Goal: Transaction & Acquisition: Subscribe to service/newsletter

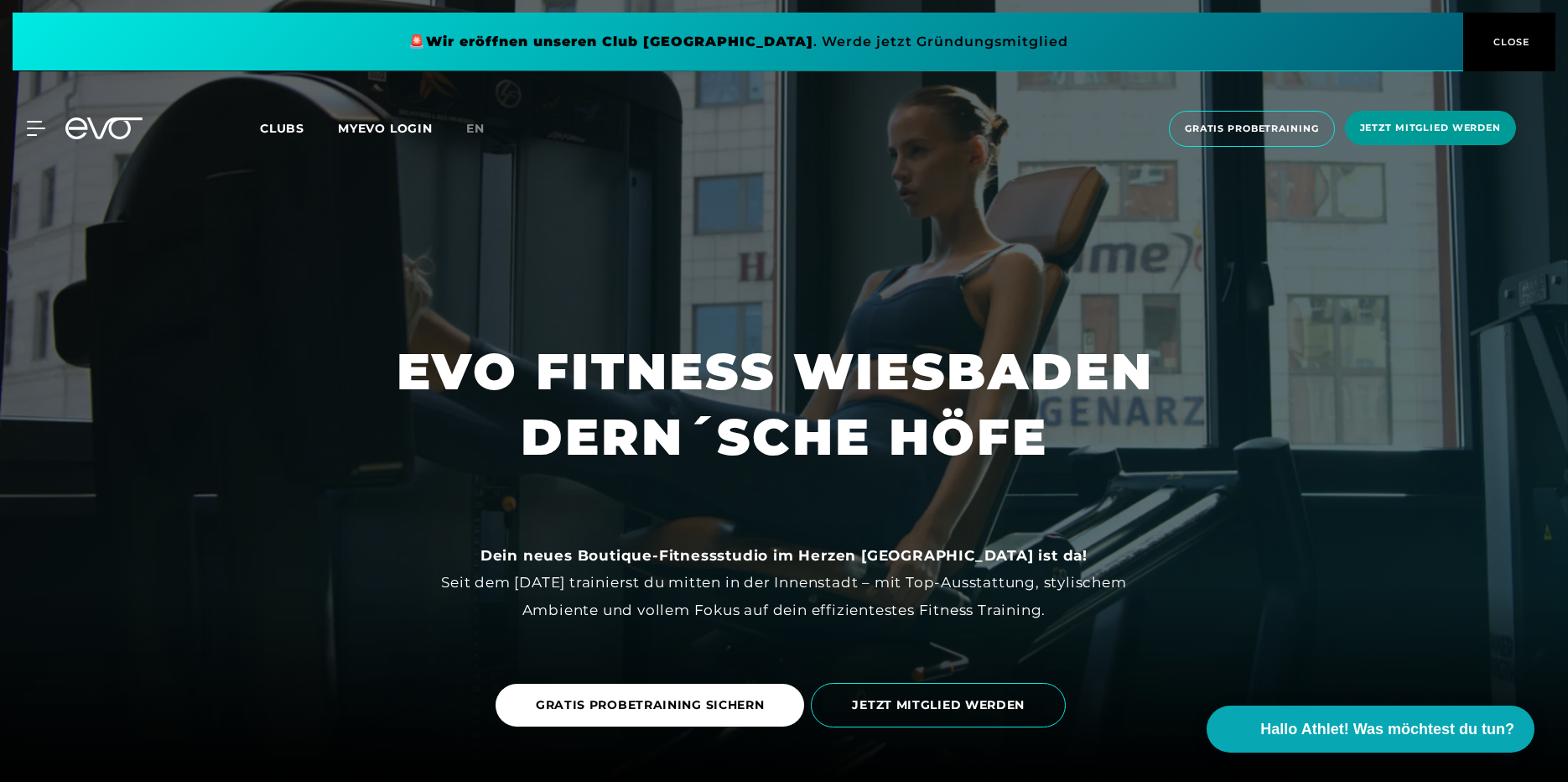
click at [1395, 125] on span "Jetzt Mitglied werden" at bounding box center [1430, 127] width 140 height 14
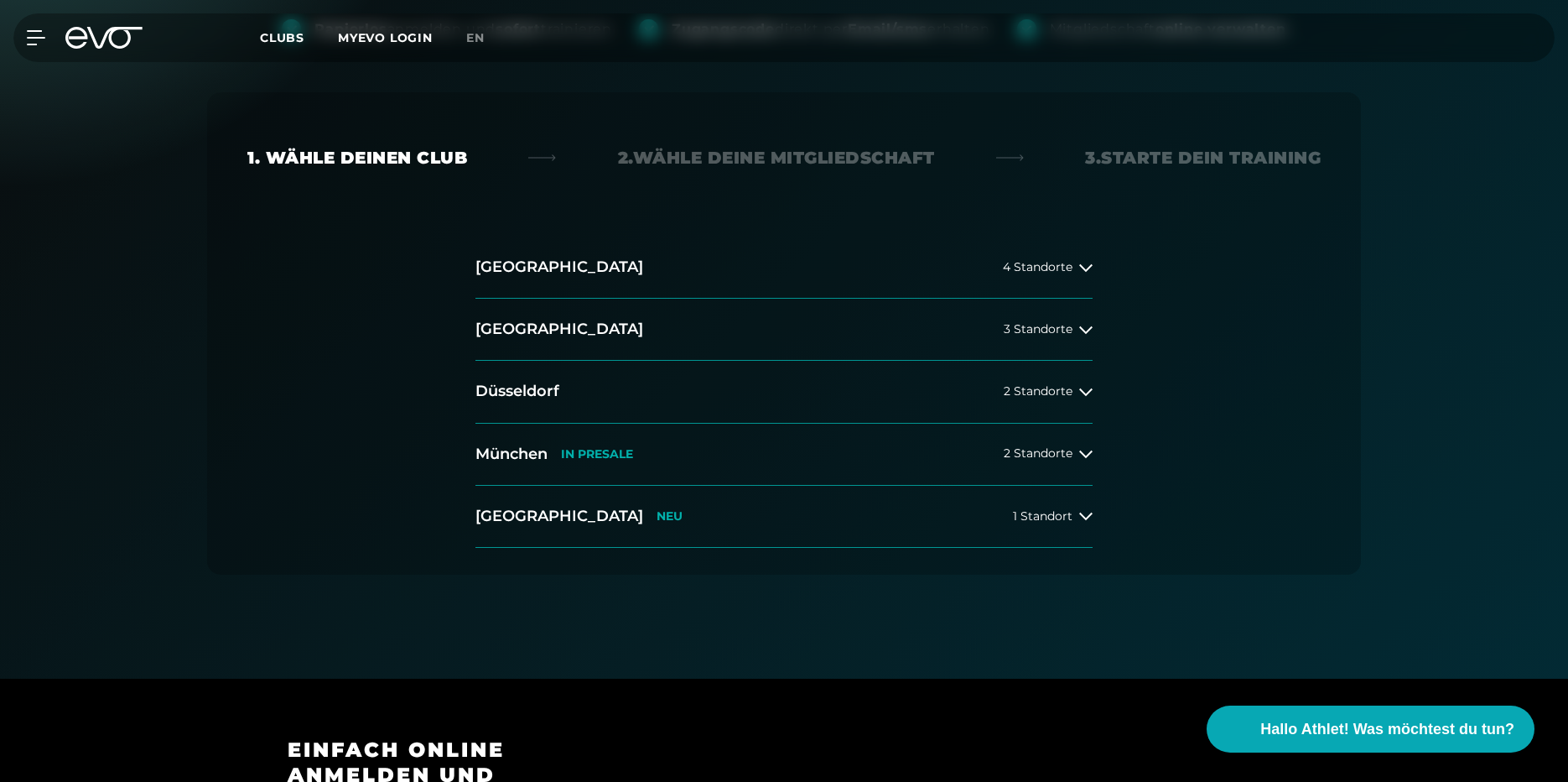
scroll to position [335, 0]
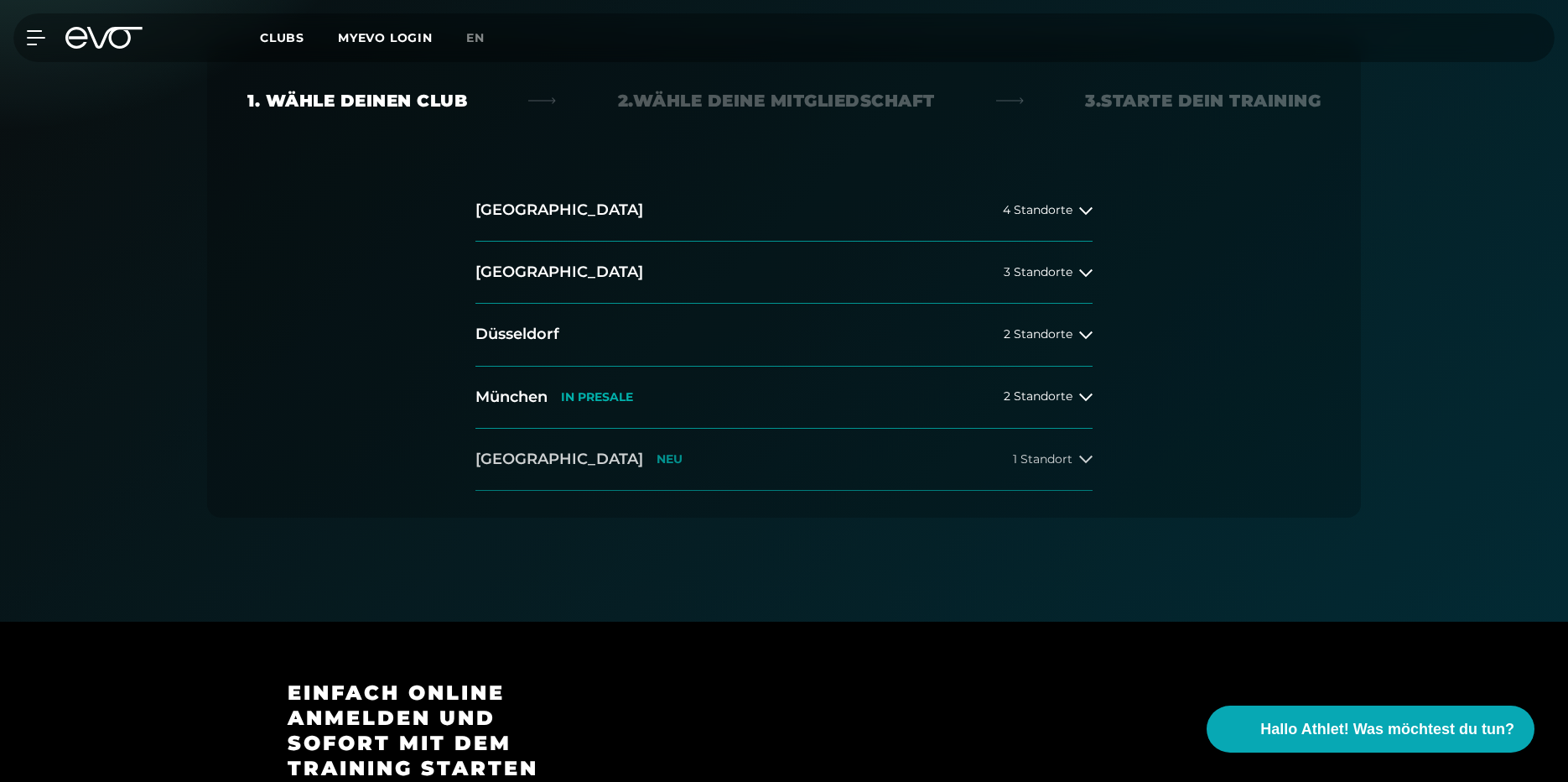
click at [637, 454] on button "[GEOGRAPHIC_DATA] NEU 1 Standort" at bounding box center [784, 460] width 617 height 62
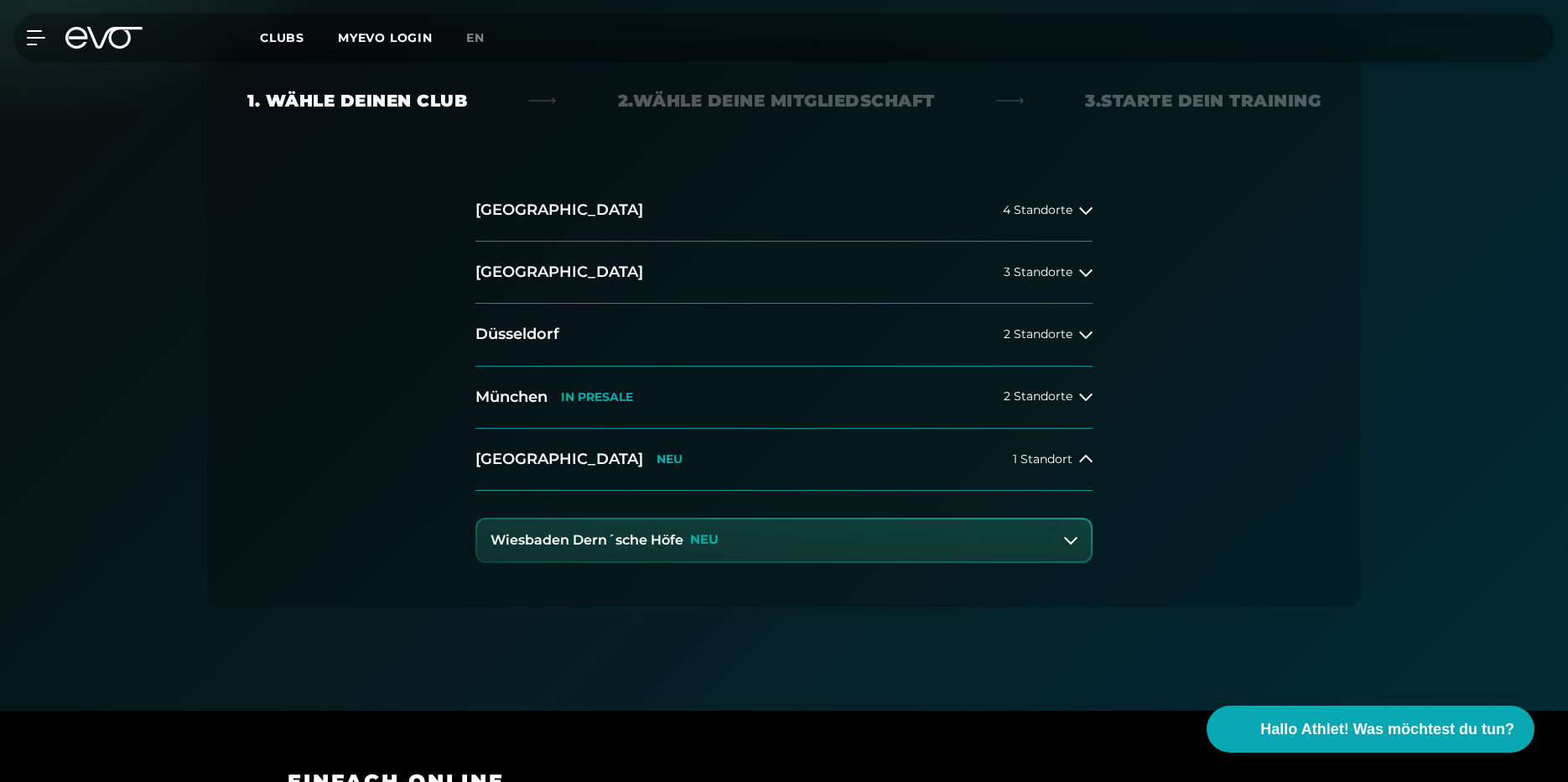
click at [623, 552] on button "Wiesbaden Dern´sche Höfe NEU" at bounding box center [784, 540] width 614 height 42
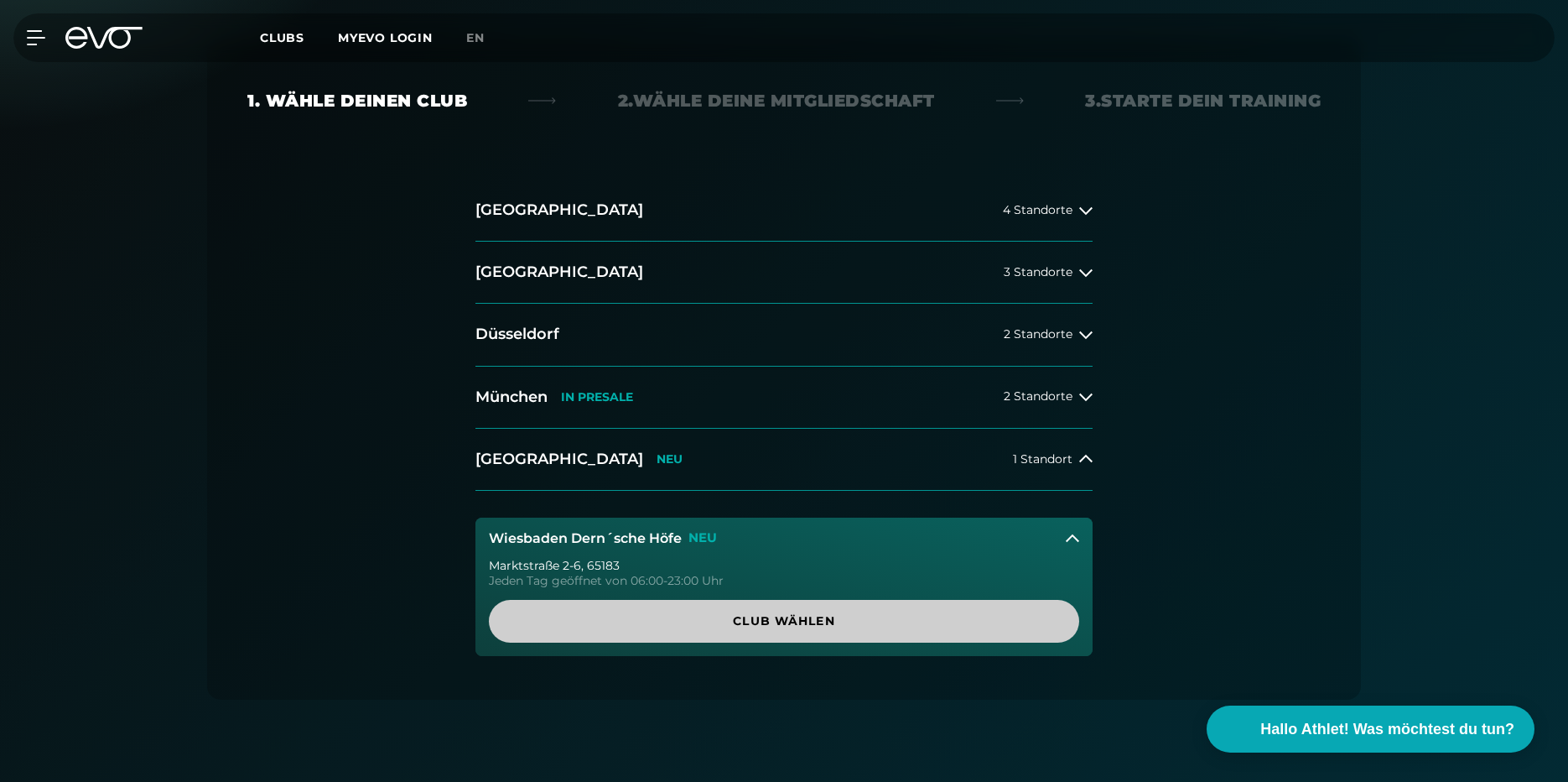
click at [625, 606] on span "Club wählen" at bounding box center [784, 621] width 591 height 43
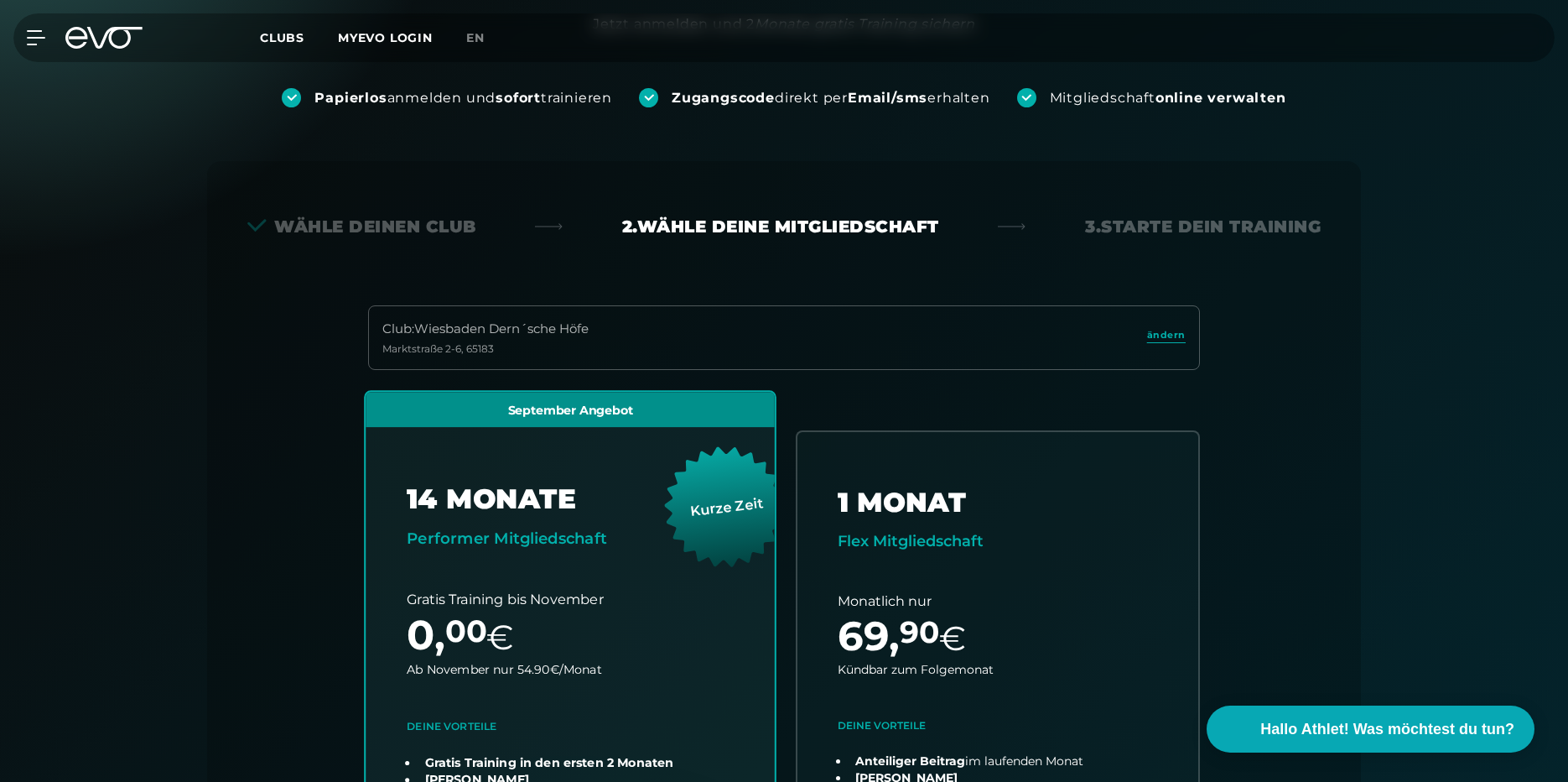
scroll to position [203, 0]
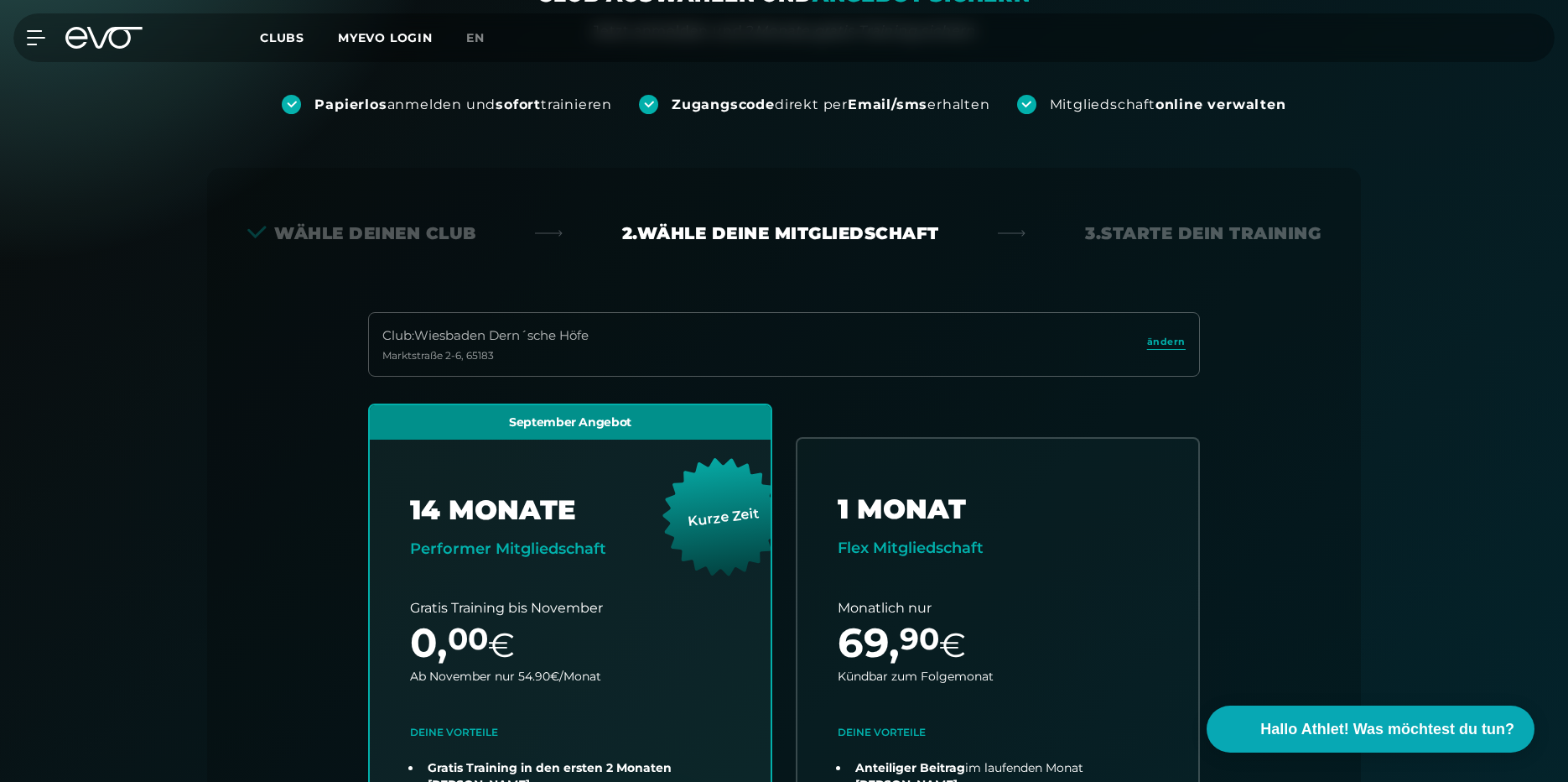
drag, startPoint x: 1565, startPoint y: 125, endPoint x: 1565, endPoint y: 165, distance: 40.0
click at [1565, 165] on div "Papierlos anmelden und sofort trainieren Zugangscode direkt per Email/sms erhal…" at bounding box center [784, 740] width 1568 height 1398
drag, startPoint x: 1565, startPoint y: 137, endPoint x: 1516, endPoint y: 210, distance: 87.9
click at [1554, 192] on div "Papierlos anmelden und sofort trainieren Zugangscode direkt per Email/sms erhal…" at bounding box center [784, 740] width 1568 height 1398
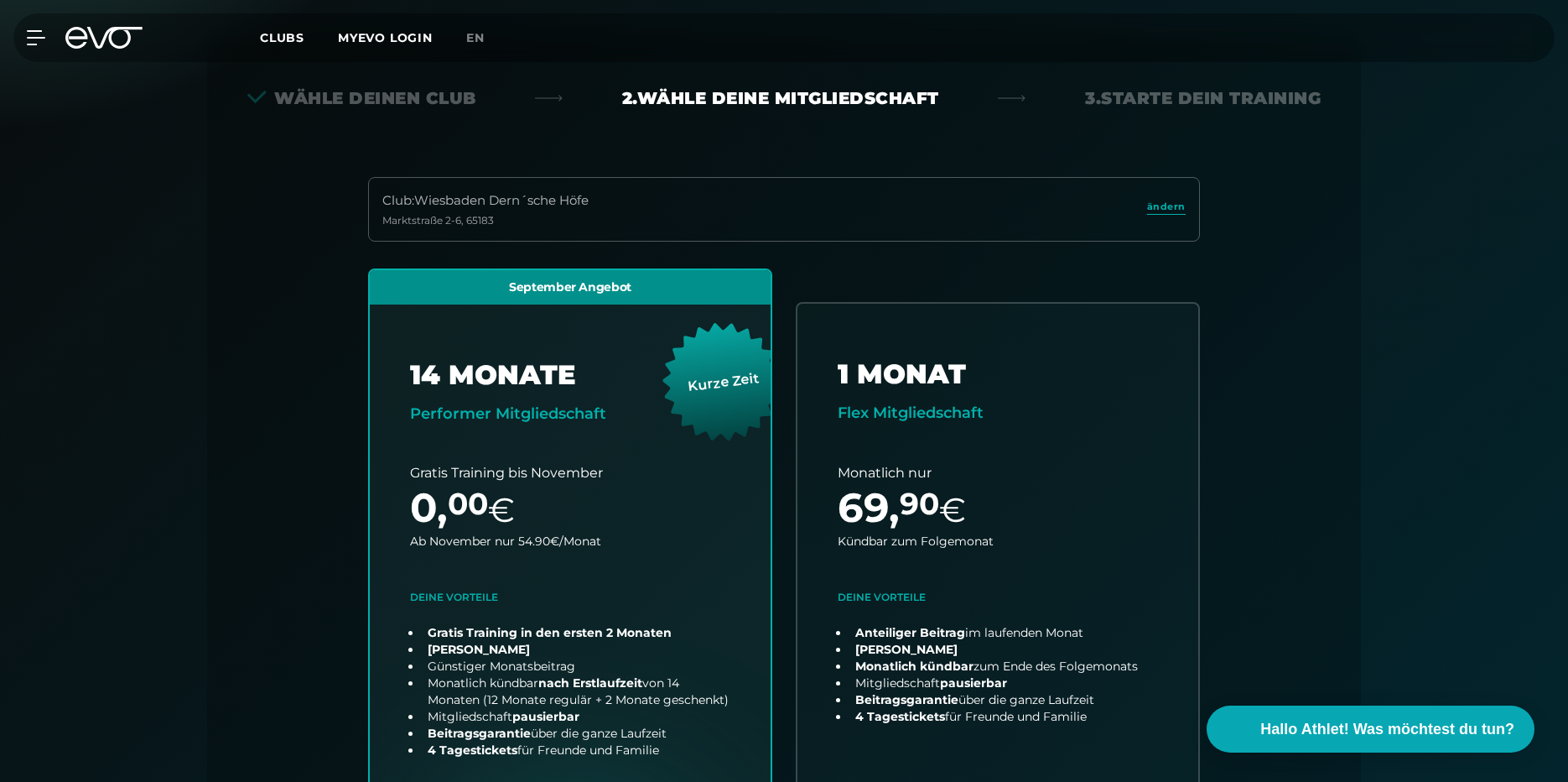
drag, startPoint x: 1469, startPoint y: 211, endPoint x: 1473, endPoint y: 258, distance: 47.2
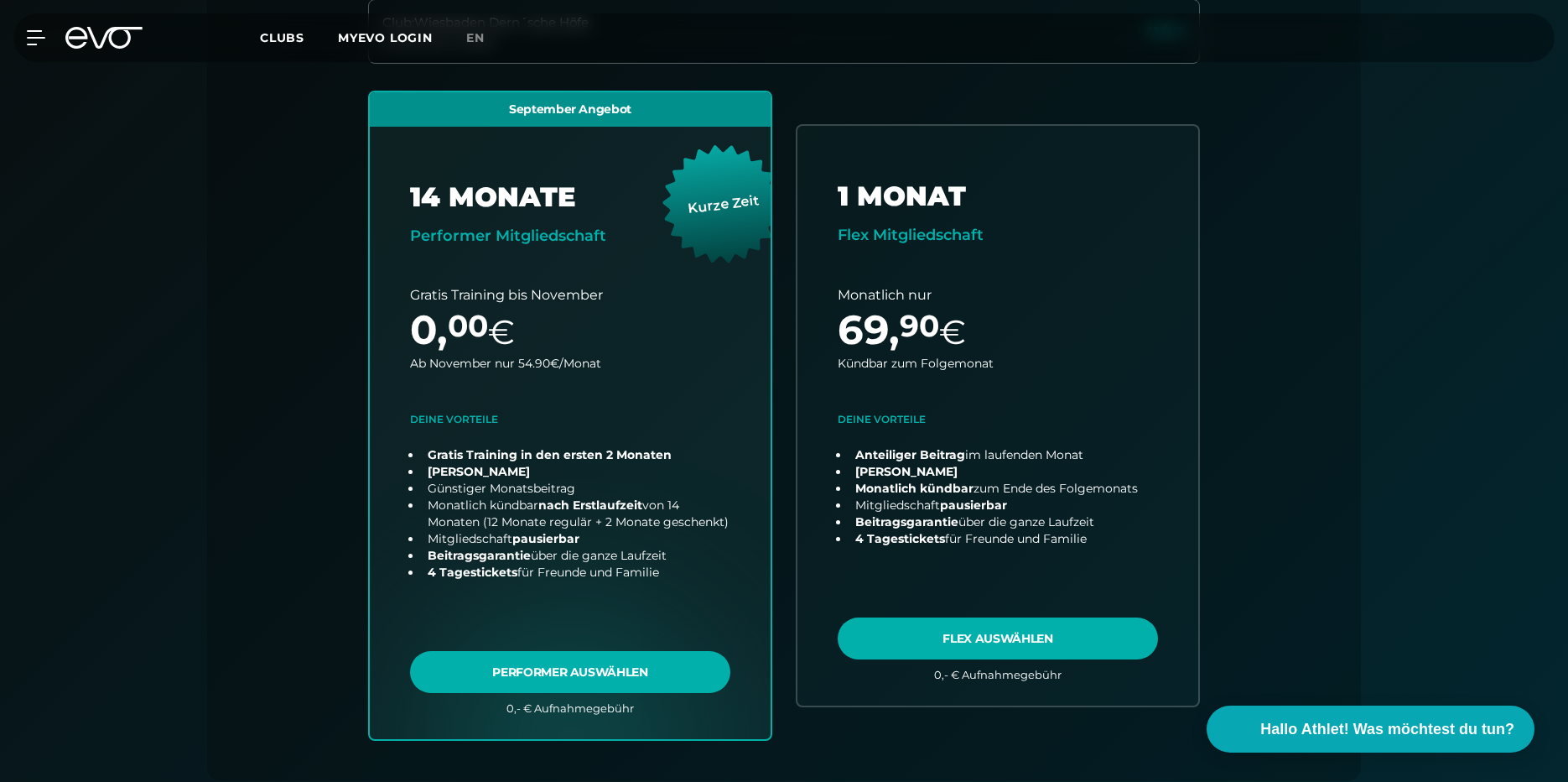
drag, startPoint x: 1460, startPoint y: 229, endPoint x: 1458, endPoint y: 288, distance: 59.0
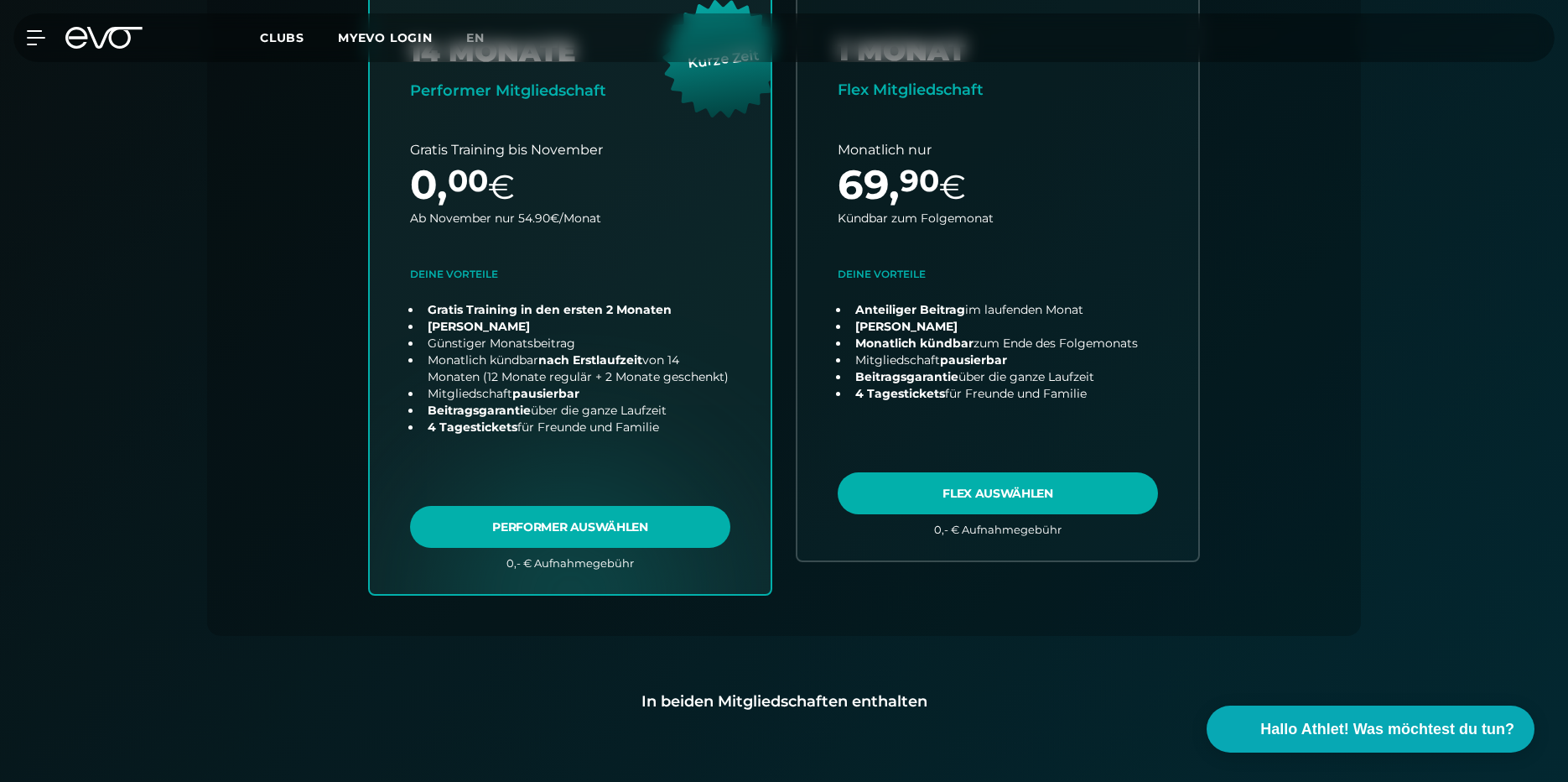
scroll to position [631, 0]
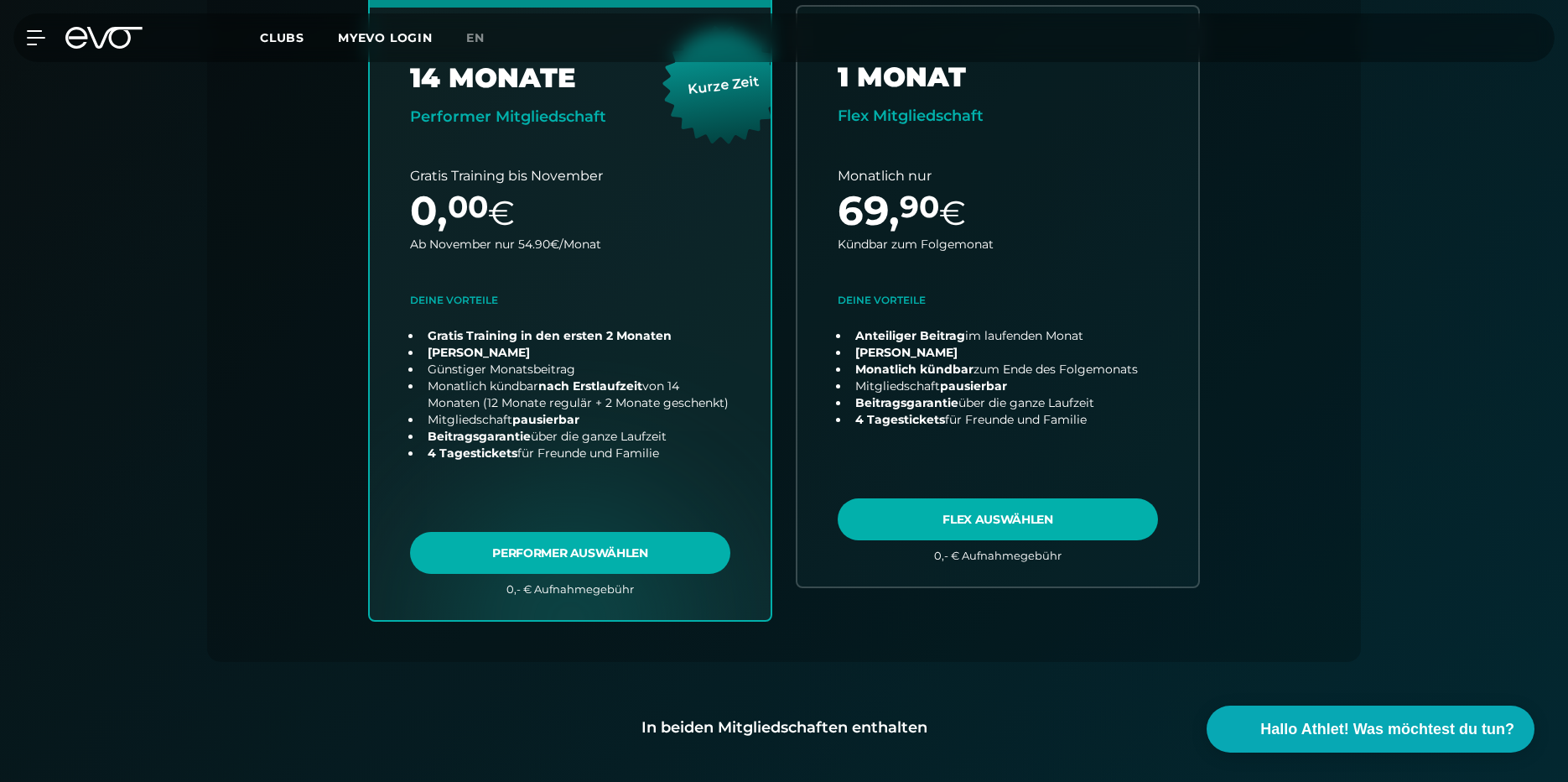
drag, startPoint x: 268, startPoint y: 228, endPoint x: 272, endPoint y: 185, distance: 43.2
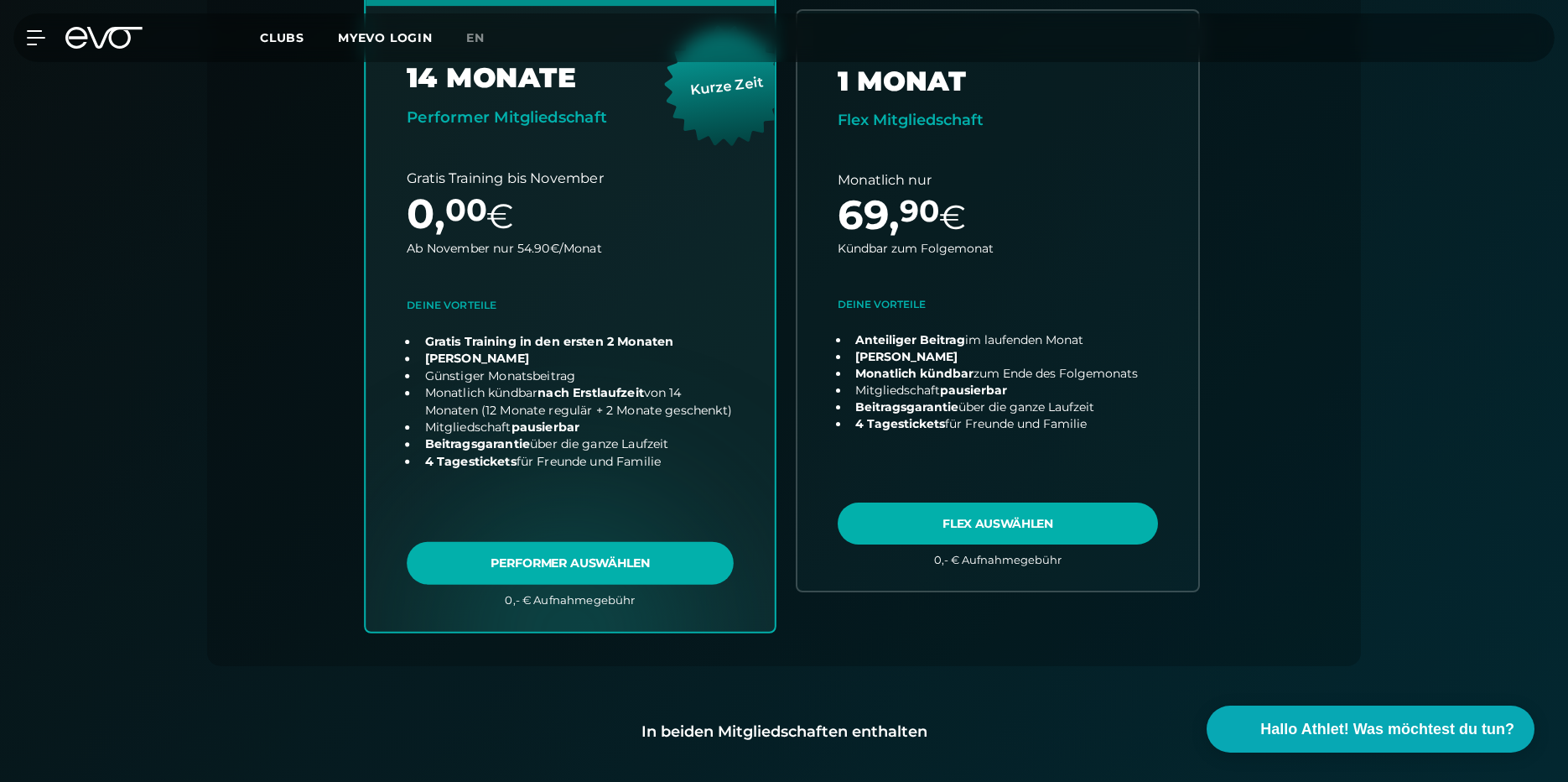
click at [543, 571] on link "choose plan" at bounding box center [570, 301] width 409 height 660
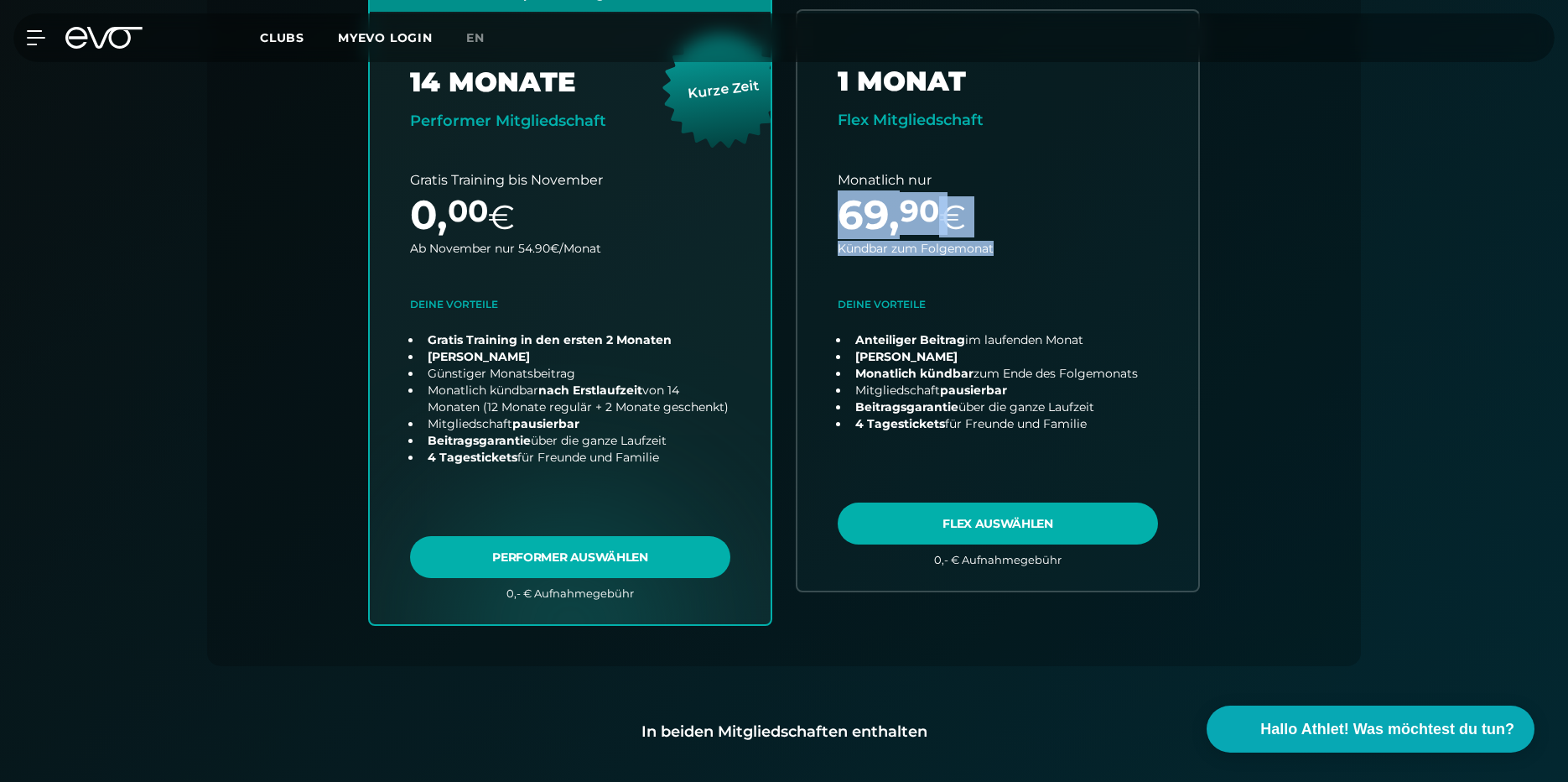
drag, startPoint x: 1564, startPoint y: 199, endPoint x: 1566, endPoint y: 214, distance: 15.1
click at [1566, 214] on div "Papierlos anmelden und sofort trainieren Zugangscode direkt per Email/sms erhal…" at bounding box center [784, 312] width 1568 height 1398
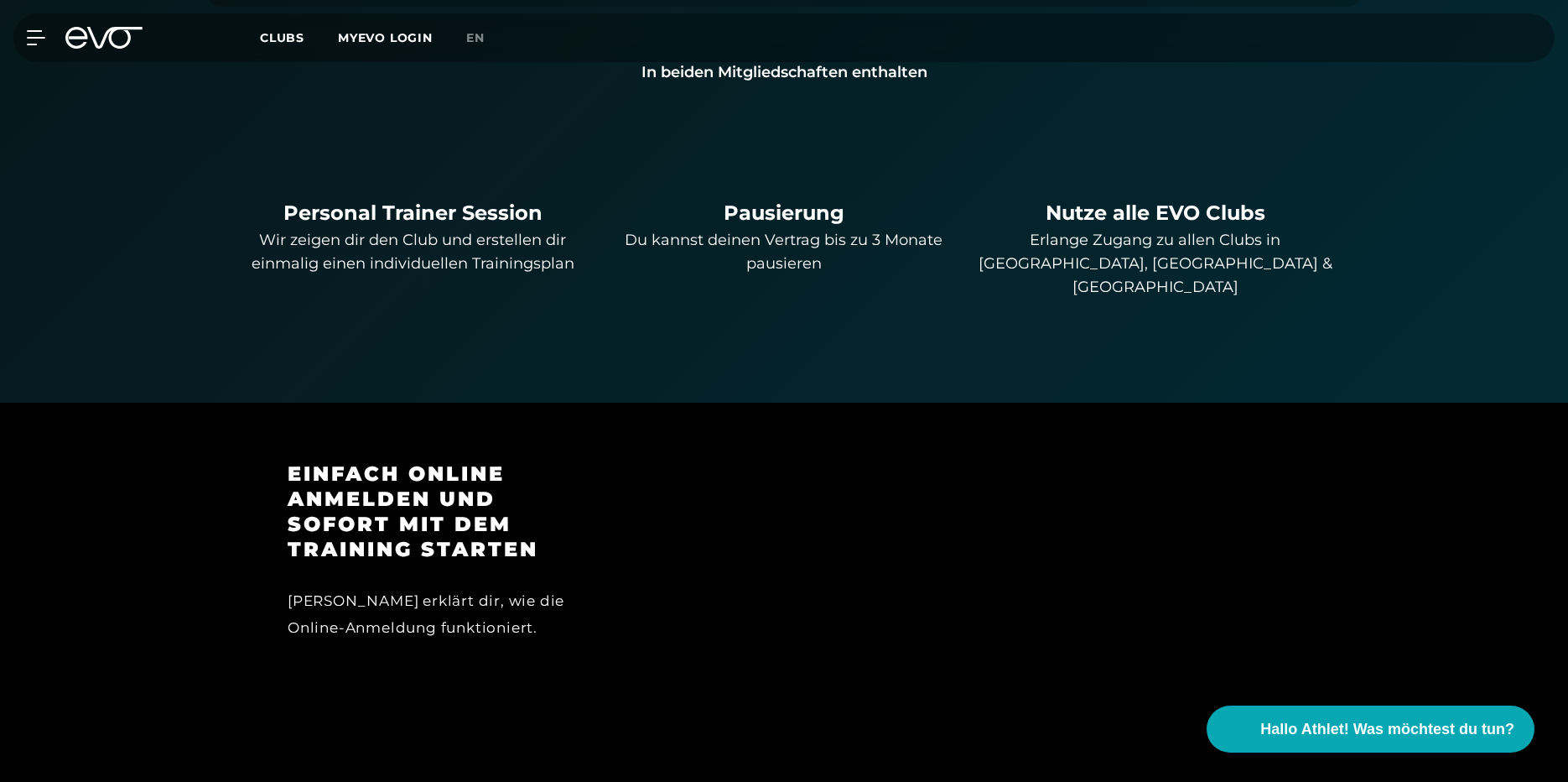
drag, startPoint x: 1409, startPoint y: 254, endPoint x: 1416, endPoint y: 372, distance: 118.2
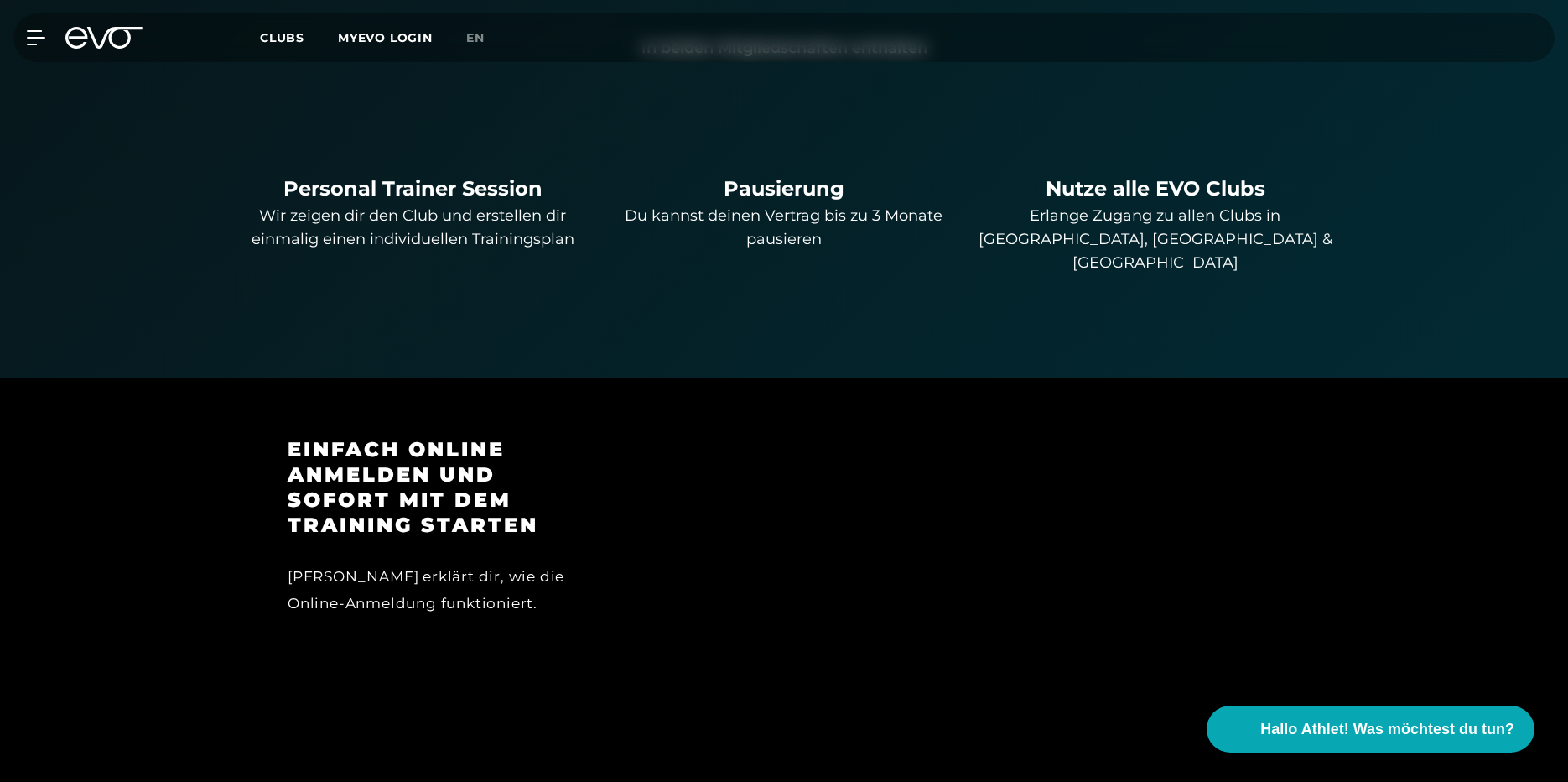
drag, startPoint x: 283, startPoint y: 250, endPoint x: 283, endPoint y: 173, distance: 77.0
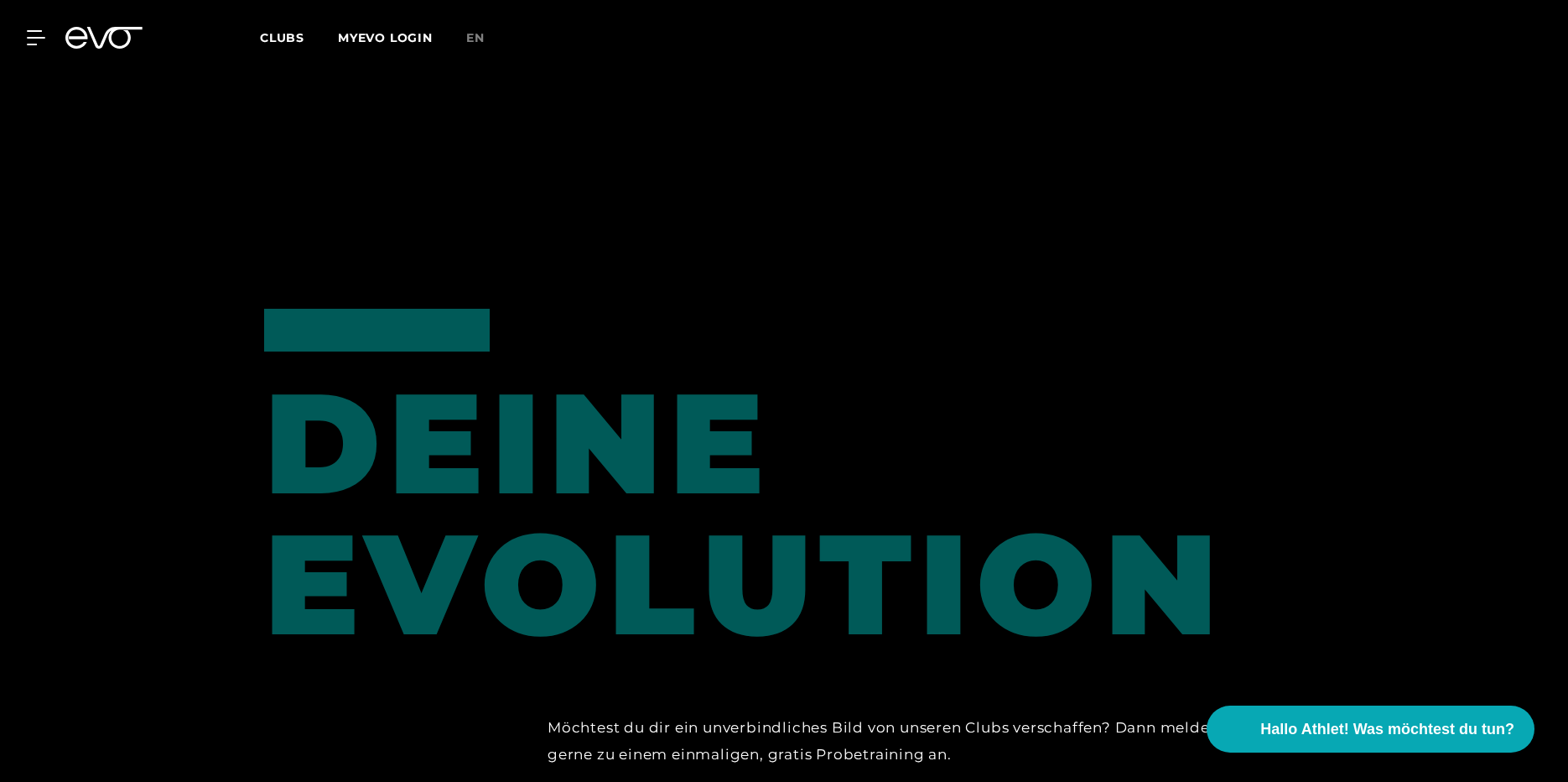
drag, startPoint x: 284, startPoint y: 171, endPoint x: 310, endPoint y: 273, distance: 105.3
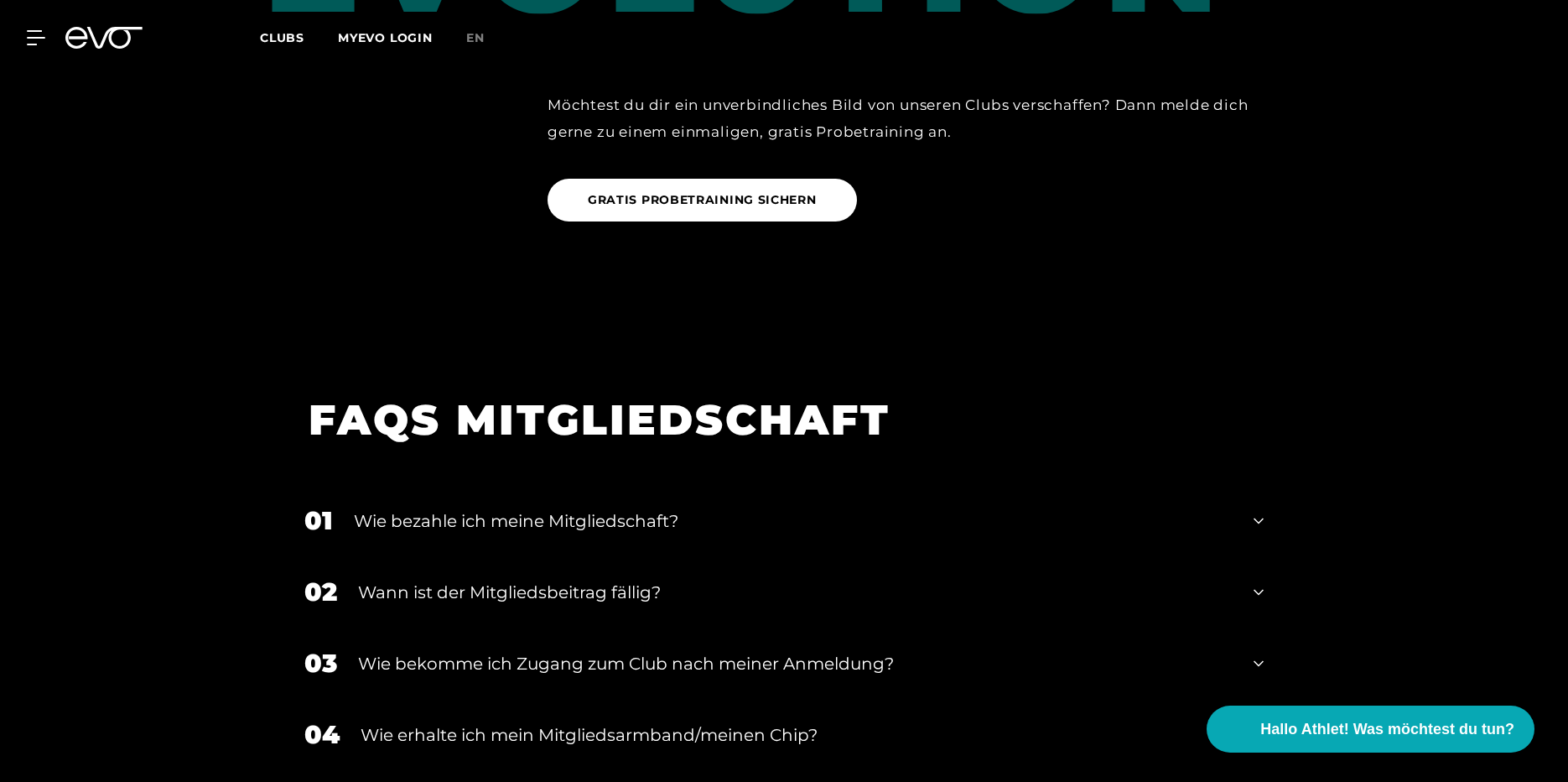
drag, startPoint x: 291, startPoint y: 252, endPoint x: 298, endPoint y: 348, distance: 96.3
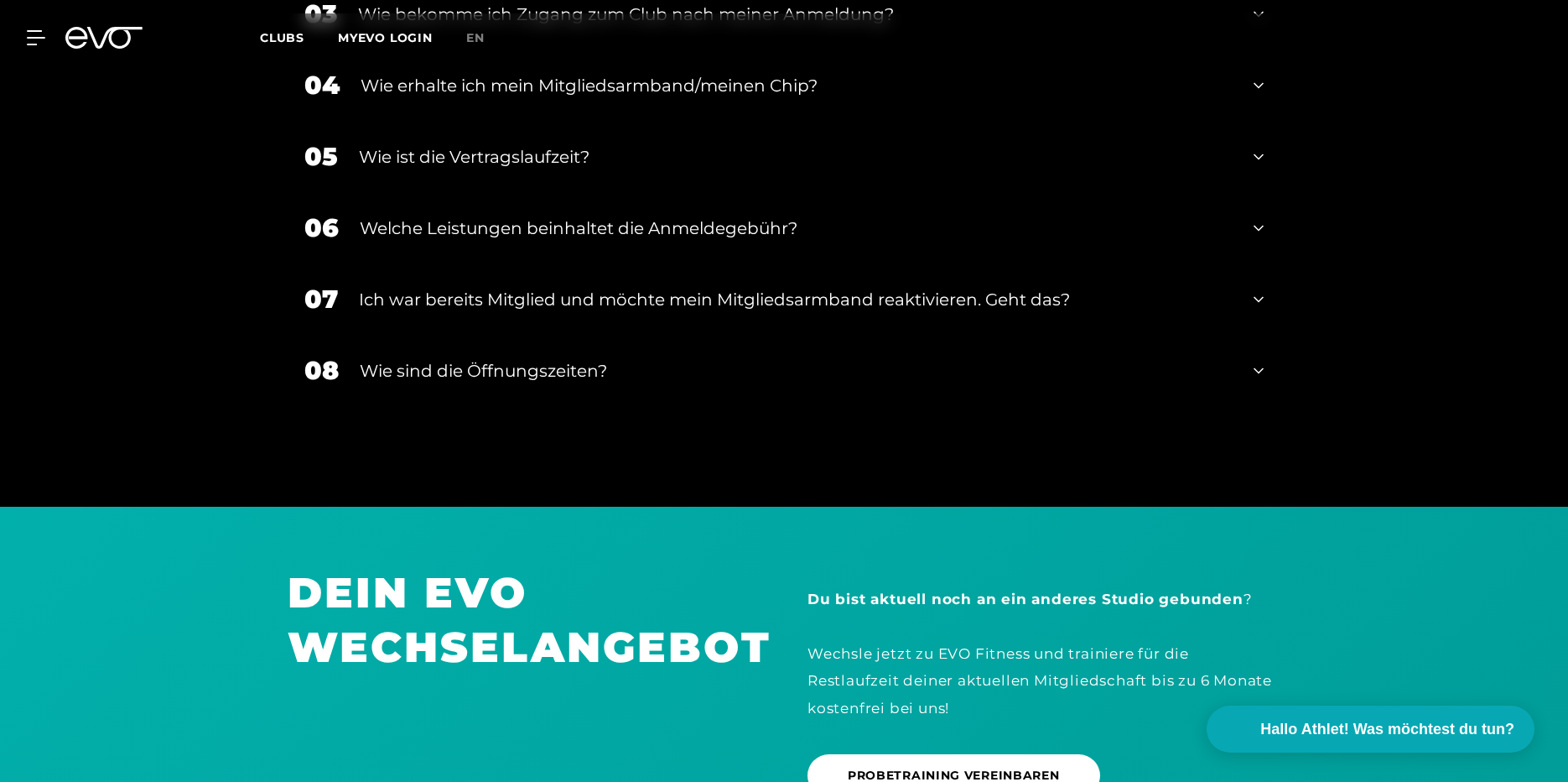
drag, startPoint x: 271, startPoint y: 229, endPoint x: 267, endPoint y: 347, distance: 118.1
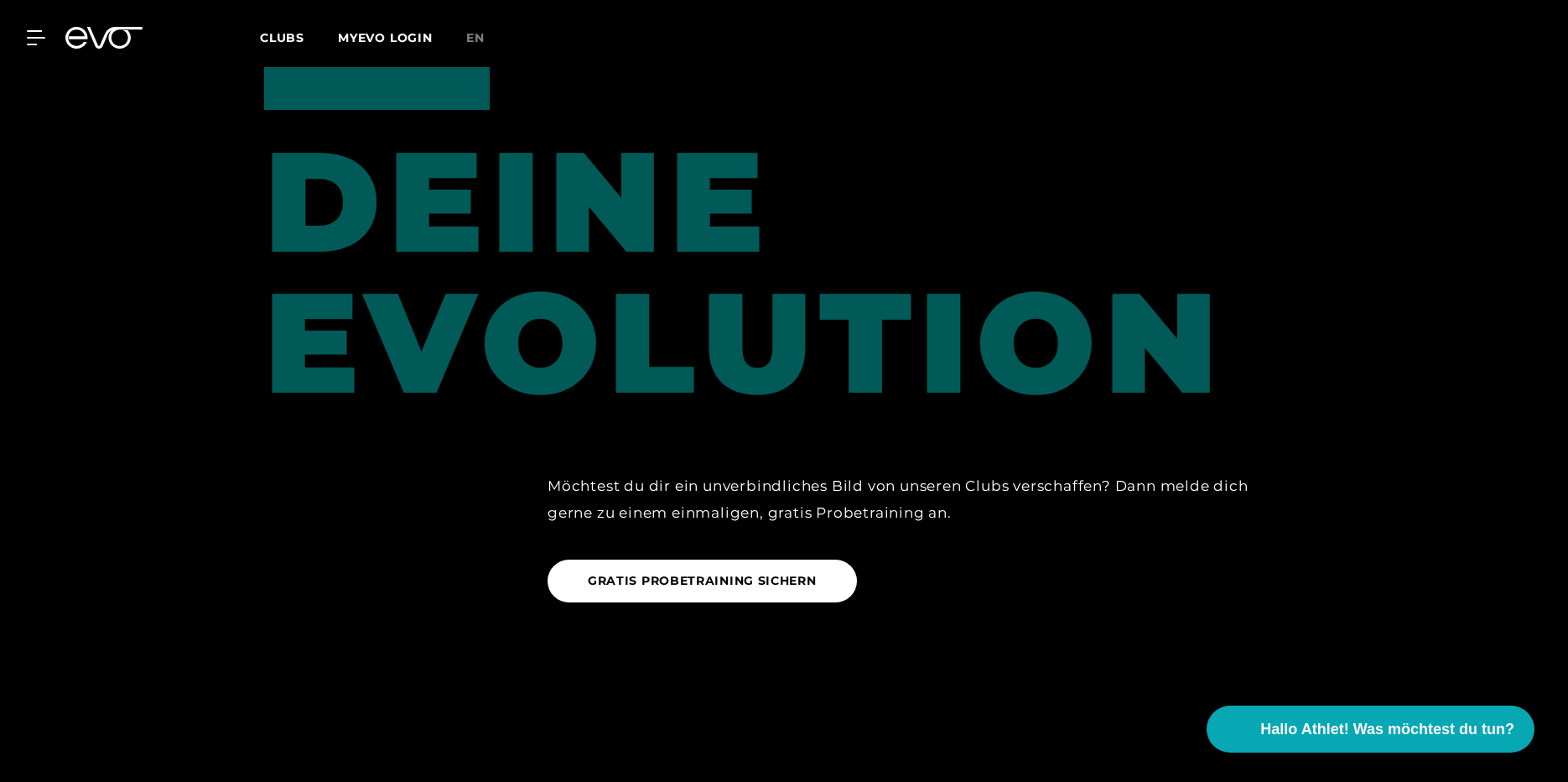
scroll to position [0, 0]
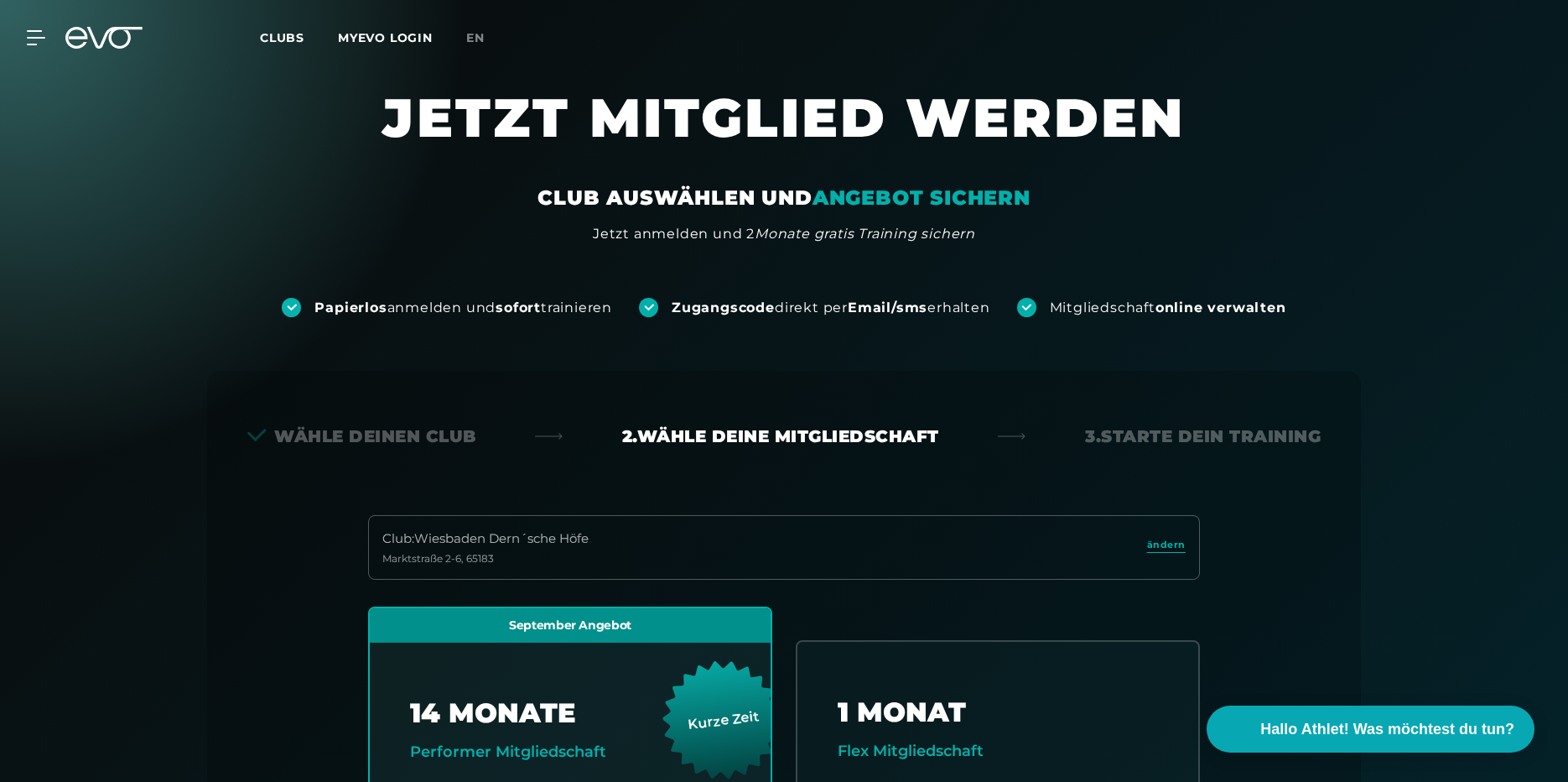
drag, startPoint x: 276, startPoint y: 445, endPoint x: 220, endPoint y: 61, distance: 388.1
click at [285, 42] on span "Clubs" at bounding box center [282, 37] width 44 height 15
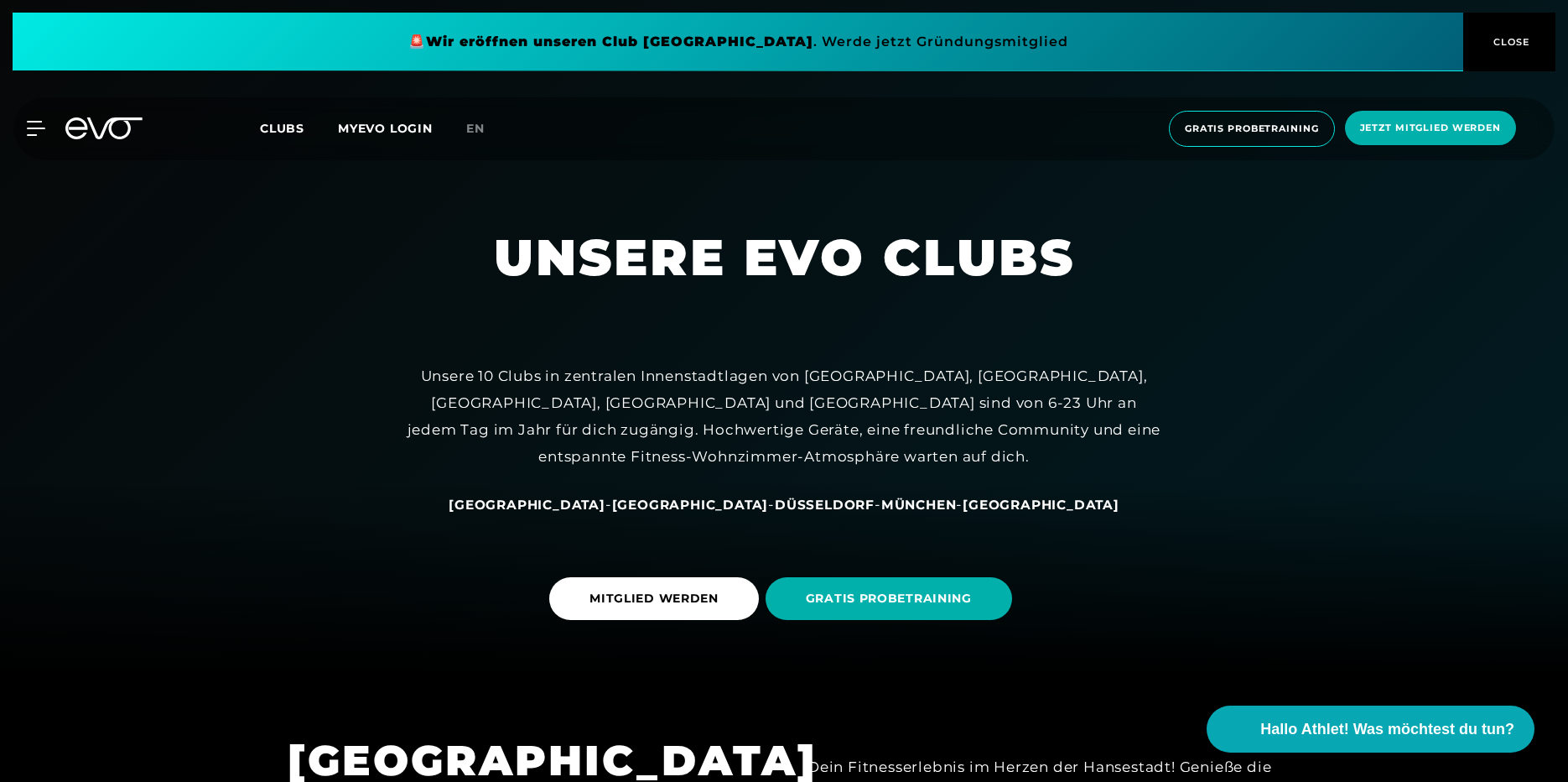
scroll to position [168, 0]
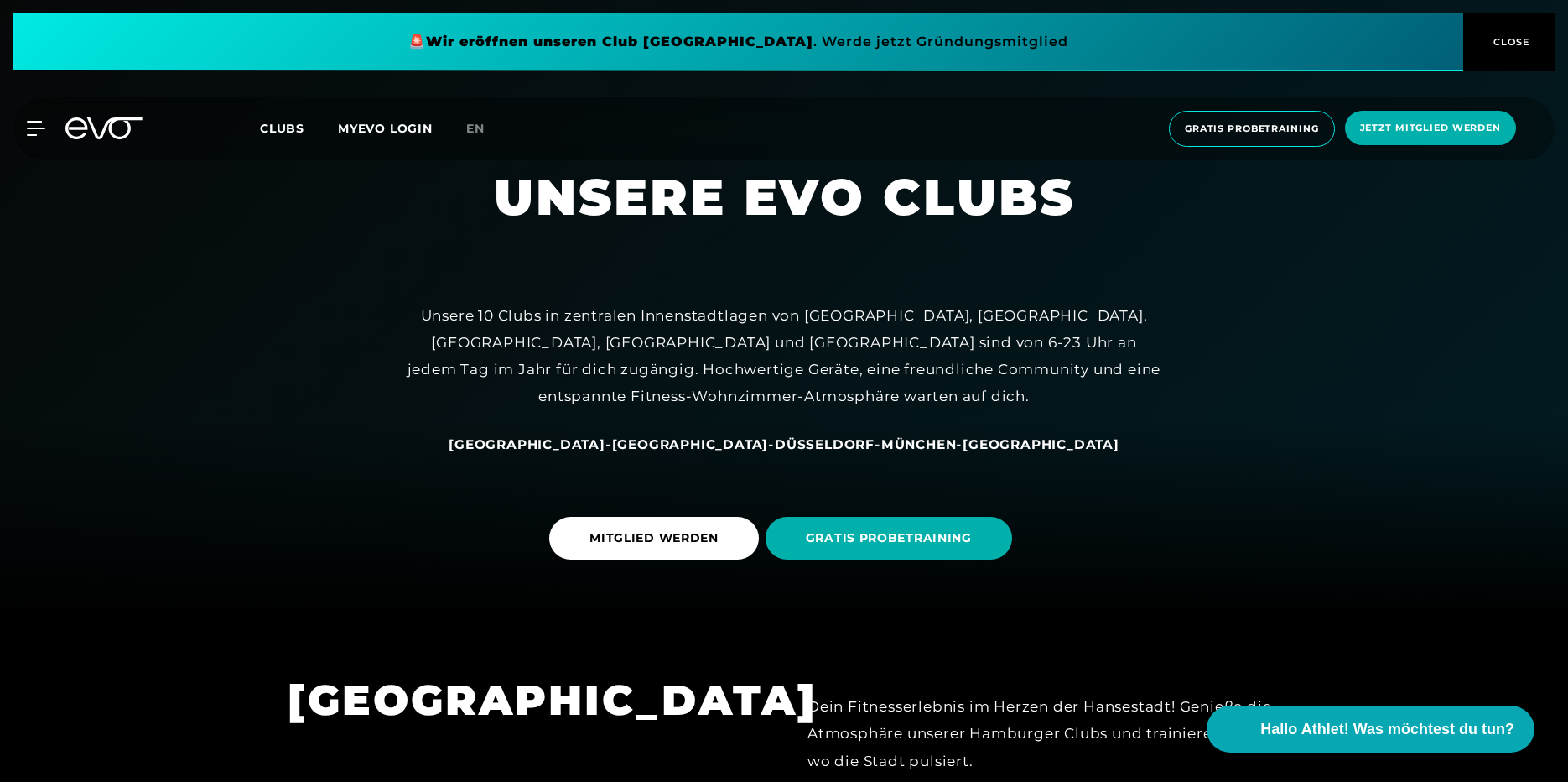
click at [962, 442] on span "[GEOGRAPHIC_DATA]" at bounding box center [1041, 444] width 157 height 16
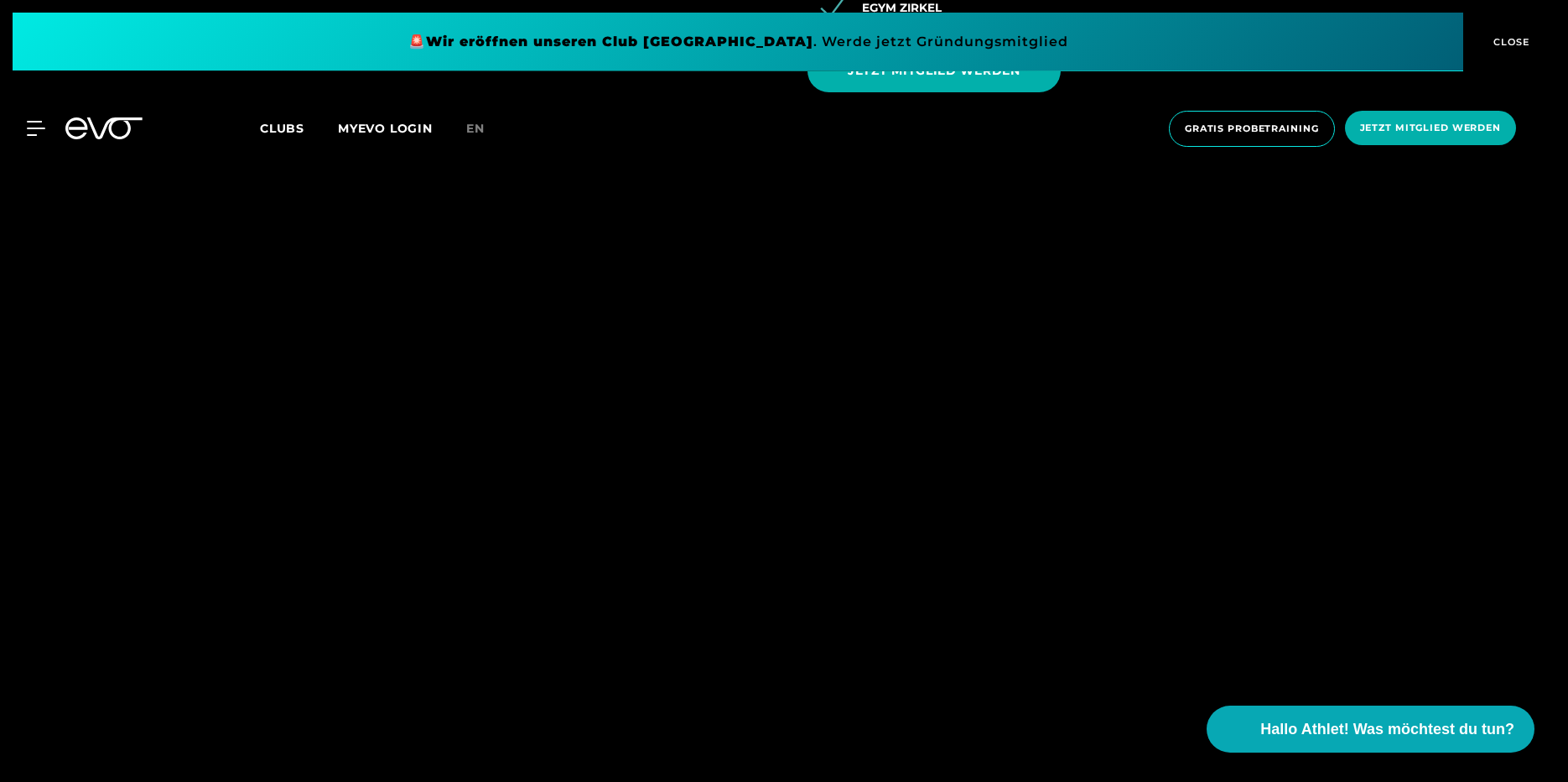
drag, startPoint x: 347, startPoint y: 289, endPoint x: 350, endPoint y: 511, distance: 222.0
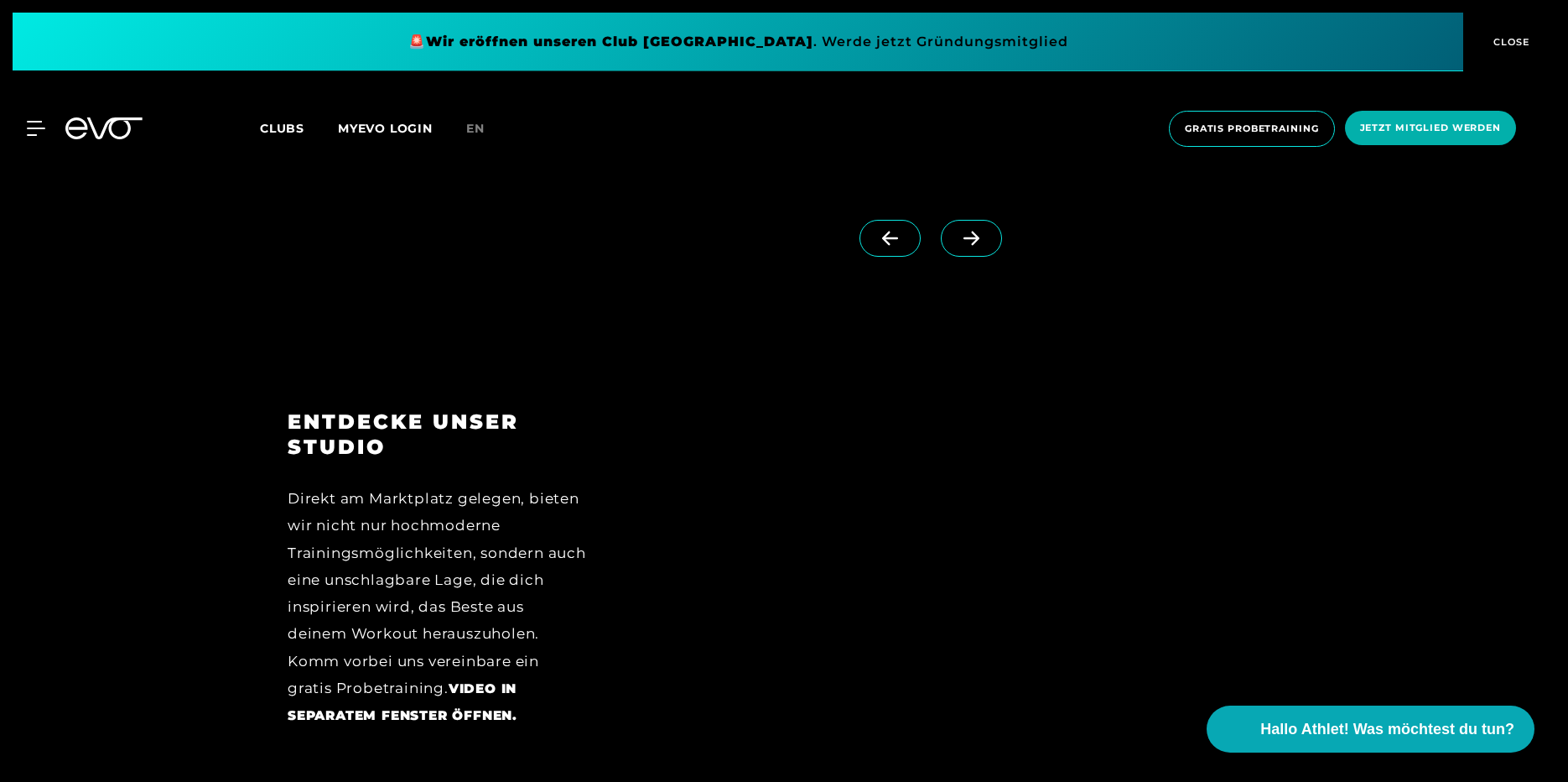
scroll to position [2642, 0]
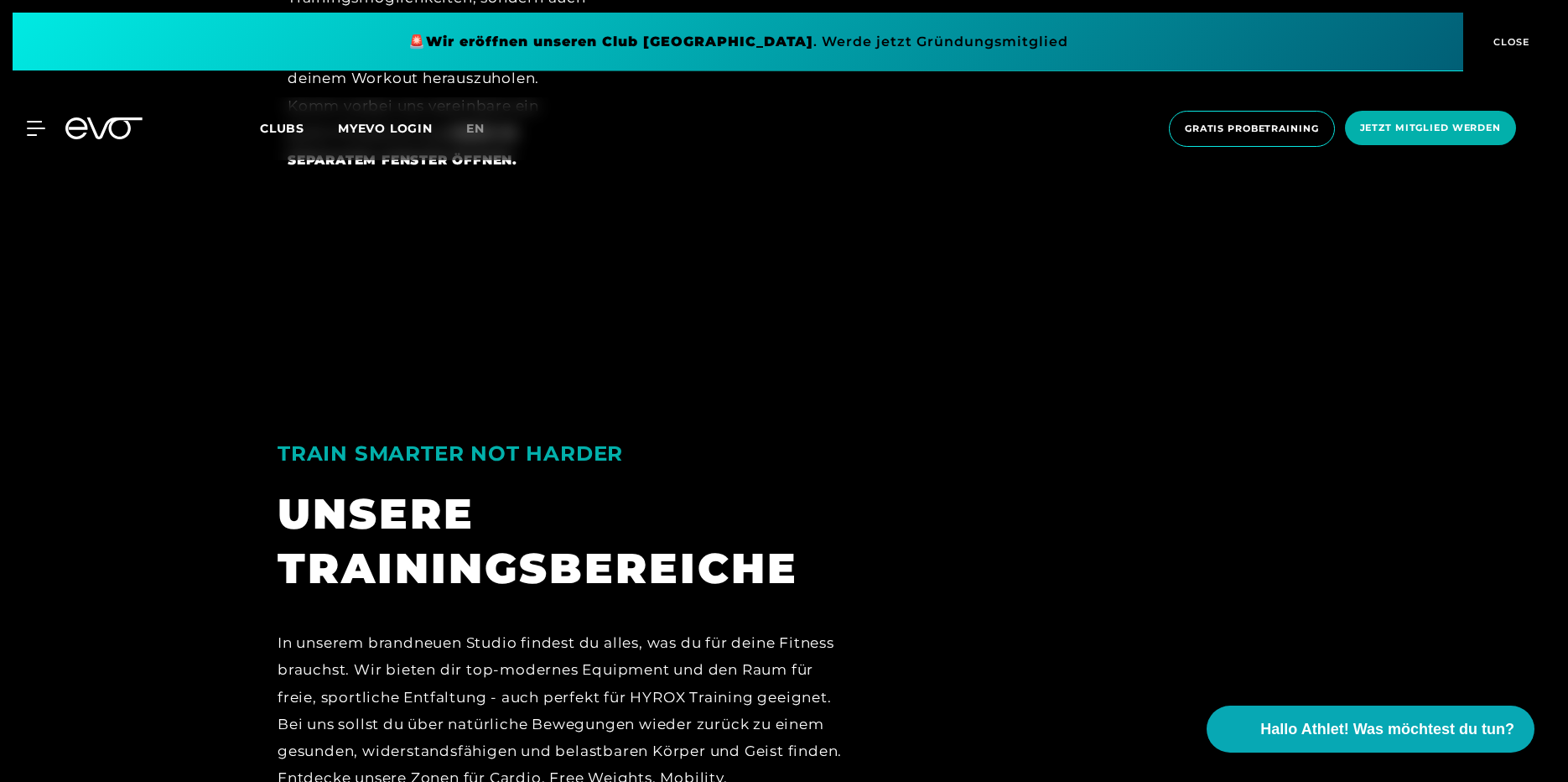
drag, startPoint x: 521, startPoint y: 348, endPoint x: 531, endPoint y: 414, distance: 66.8
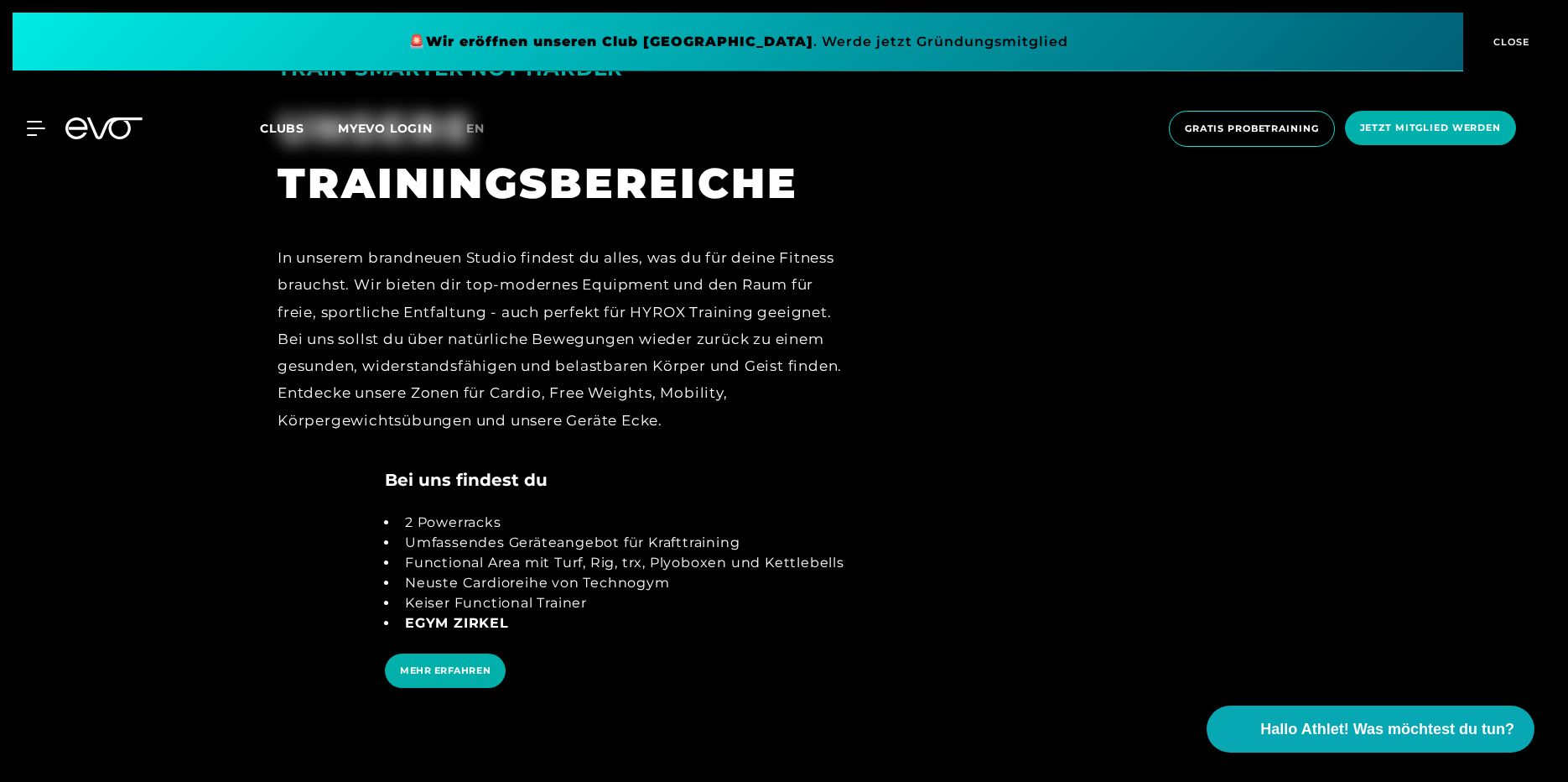
drag, startPoint x: 531, startPoint y: 414, endPoint x: 542, endPoint y: 479, distance: 65.9
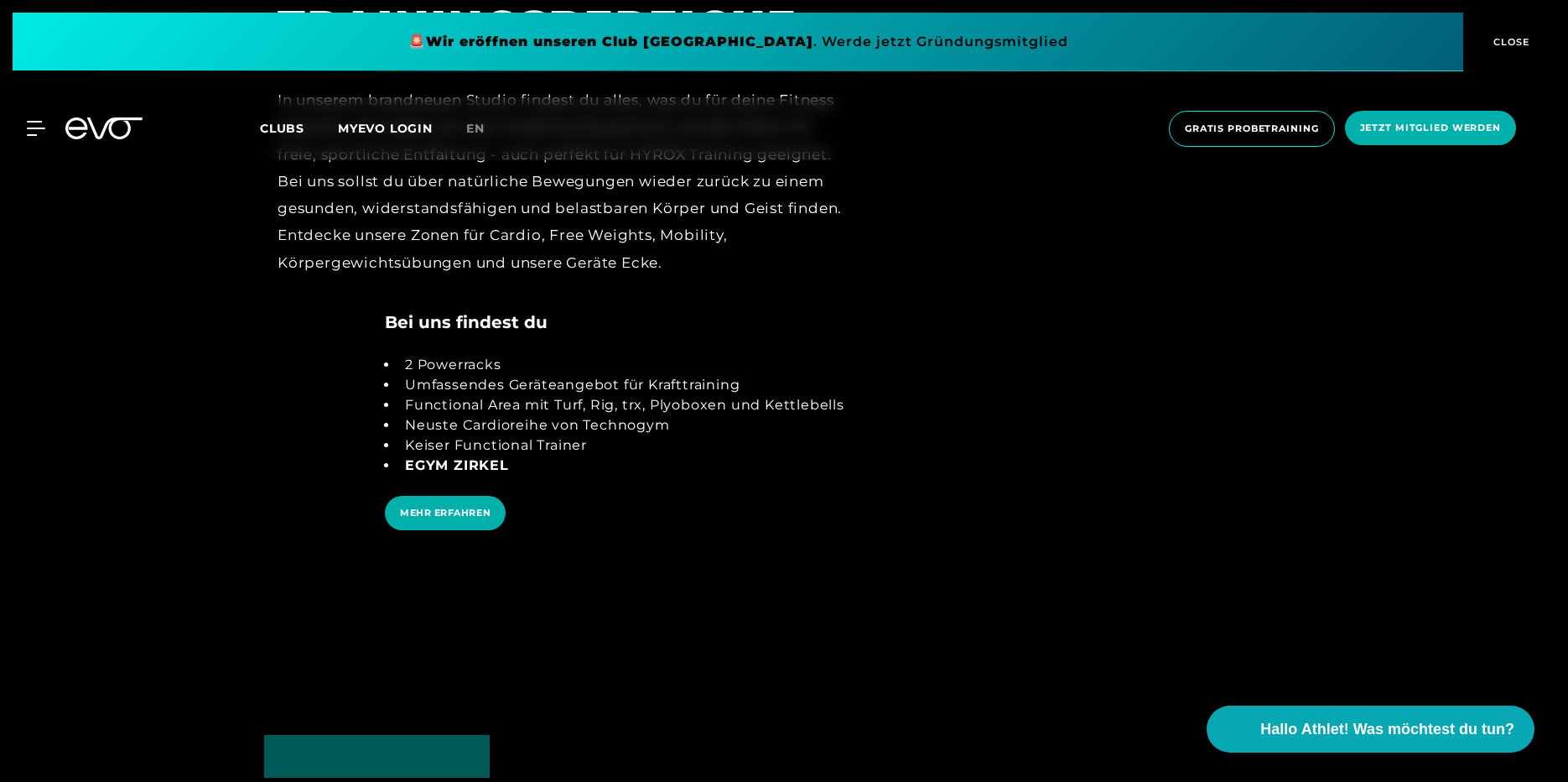
drag, startPoint x: 579, startPoint y: 399, endPoint x: 585, endPoint y: 452, distance: 53.3
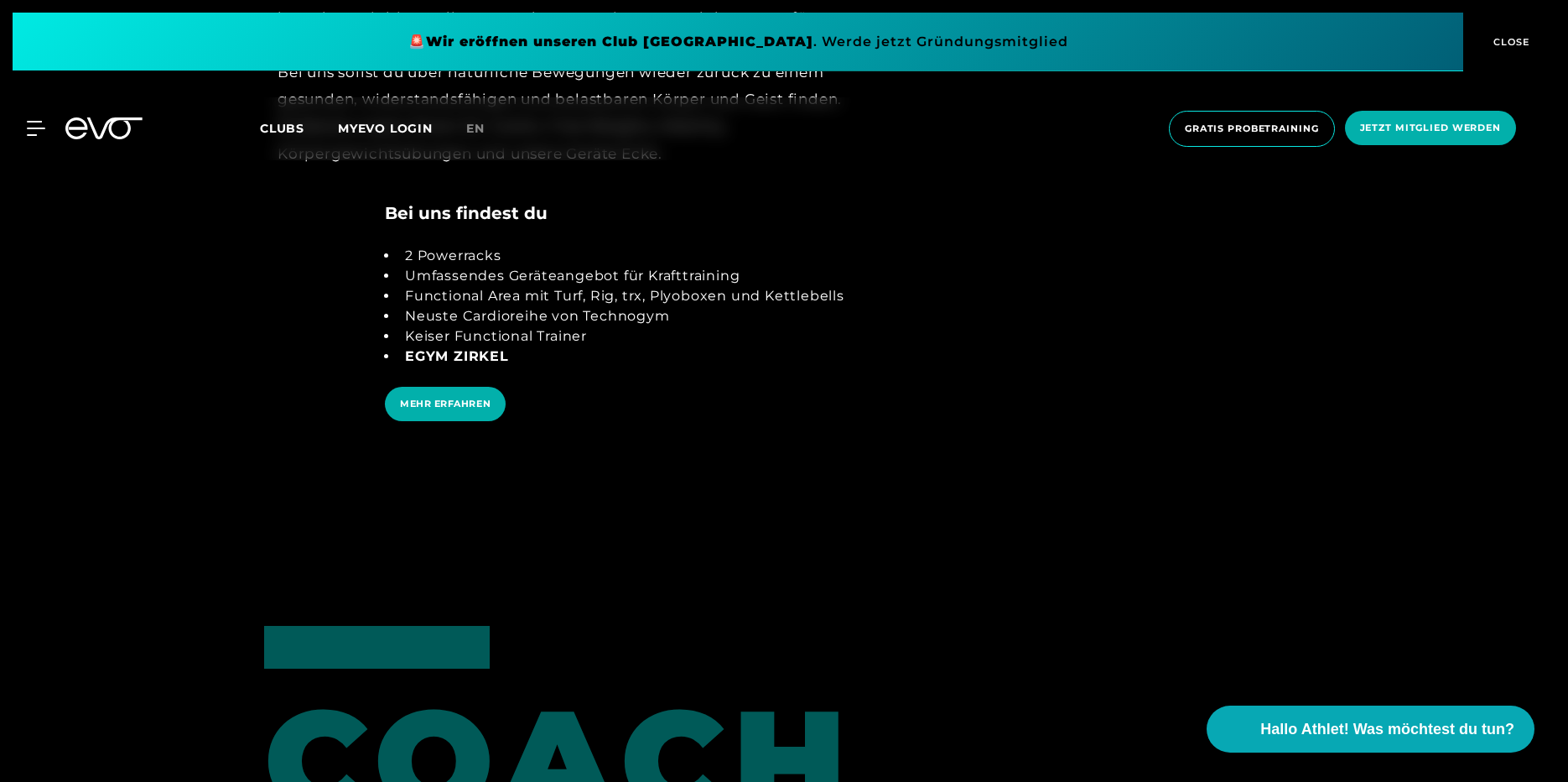
drag, startPoint x: 582, startPoint y: 421, endPoint x: 585, endPoint y: 453, distance: 32.1
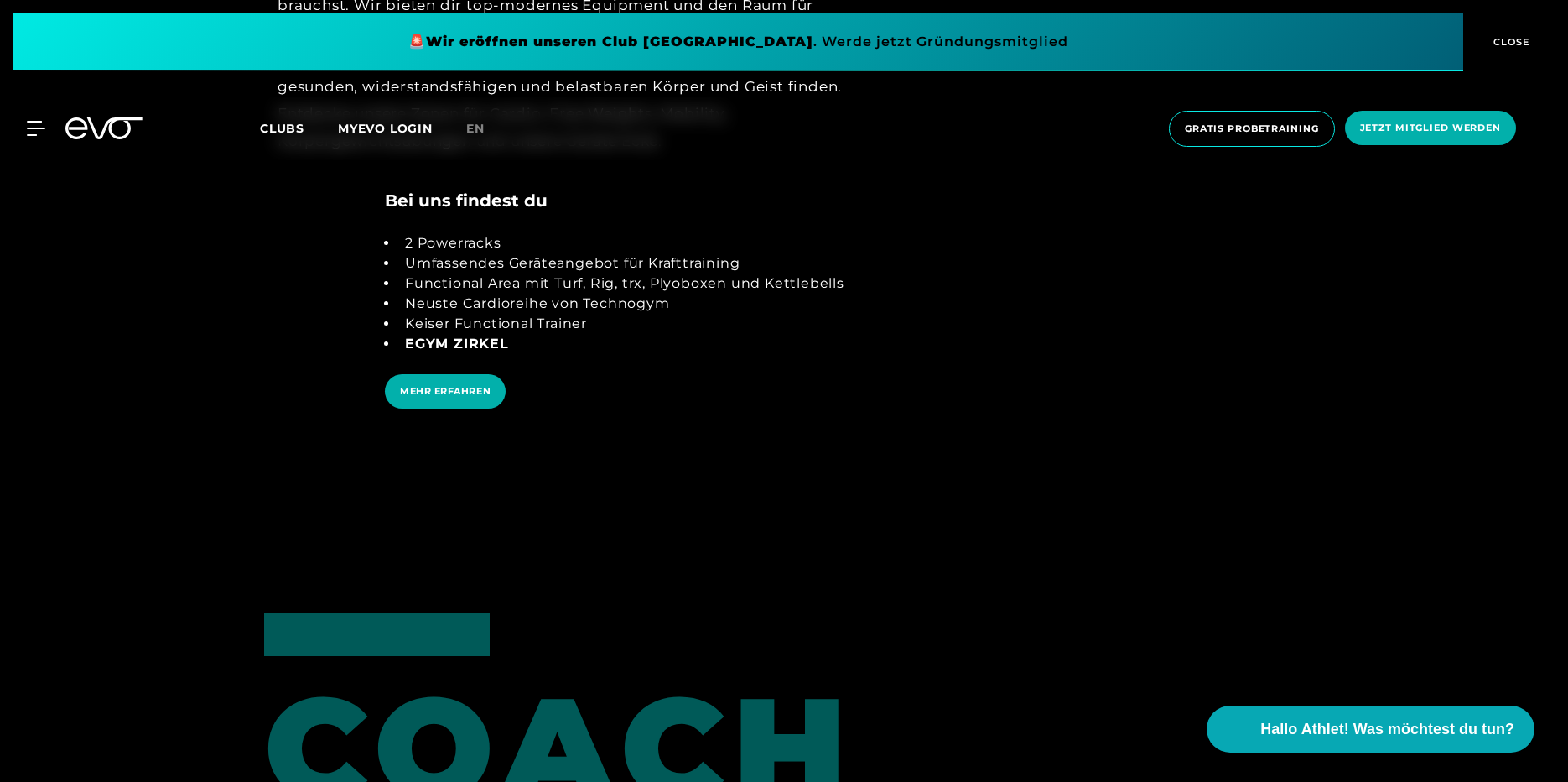
click at [448, 340] on span "EGYM Zirkel" at bounding box center [457, 343] width 104 height 16
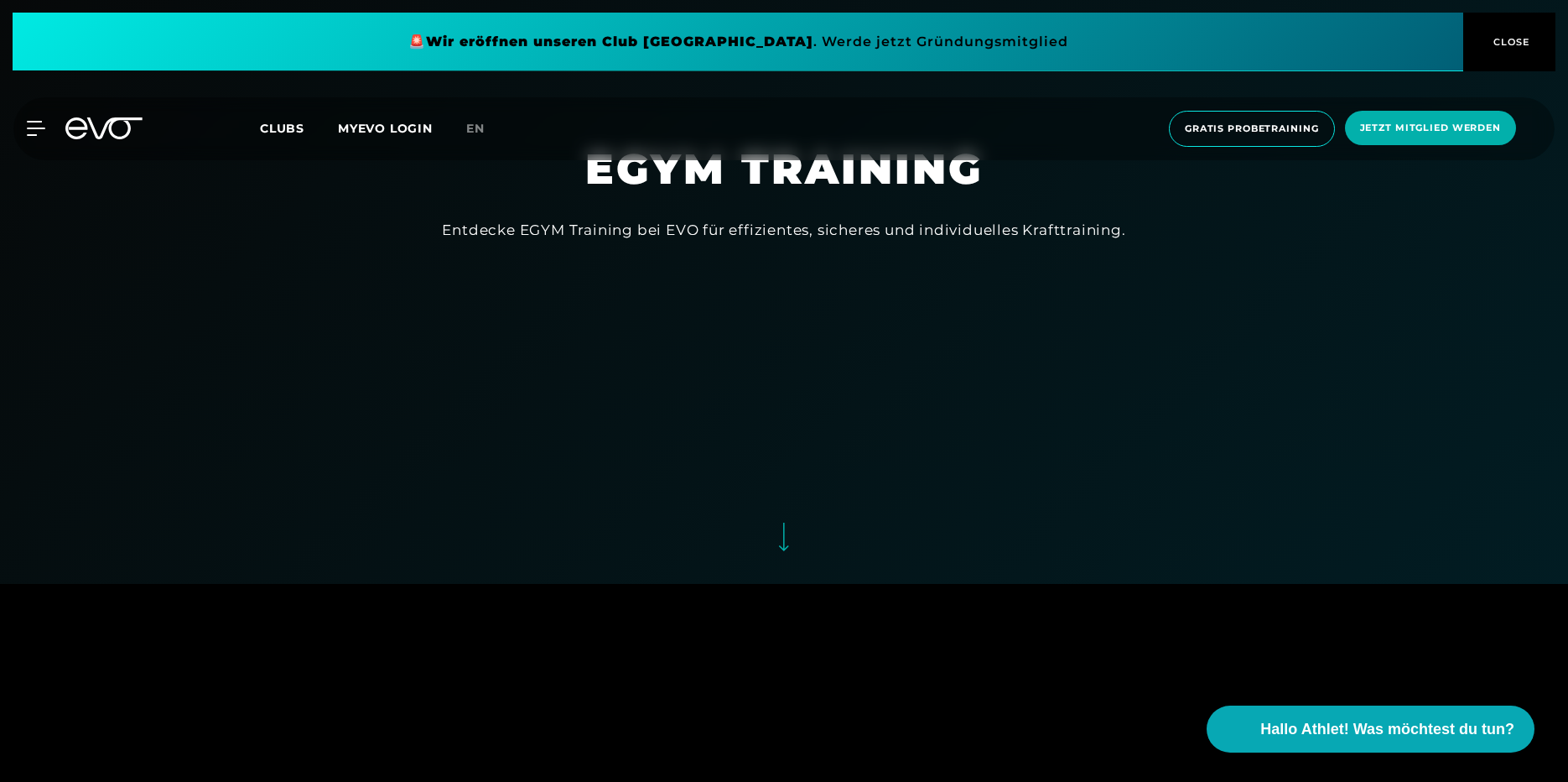
scroll to position [219, 0]
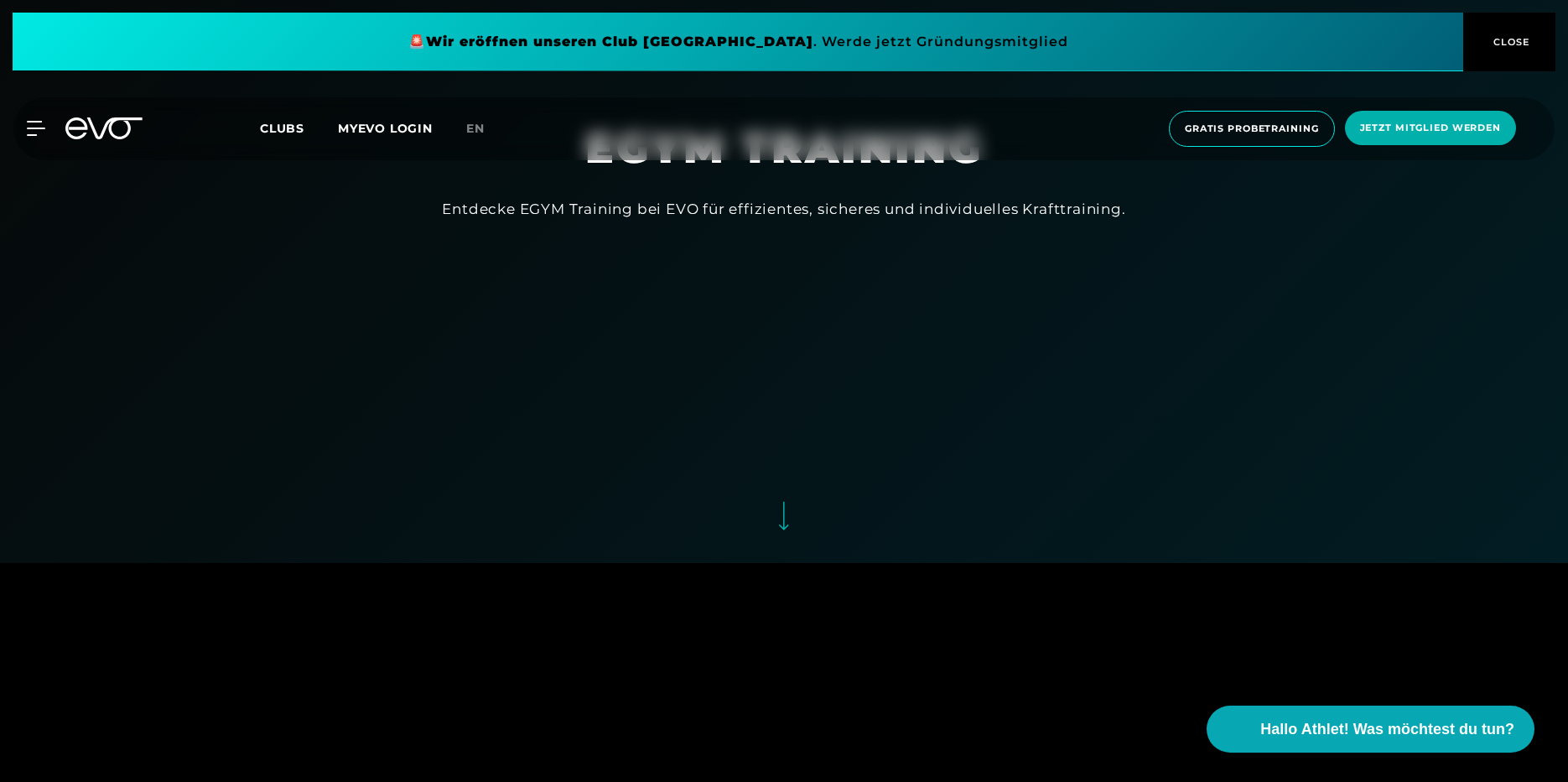
drag, startPoint x: 565, startPoint y: 390, endPoint x: 564, endPoint y: 443, distance: 53.0
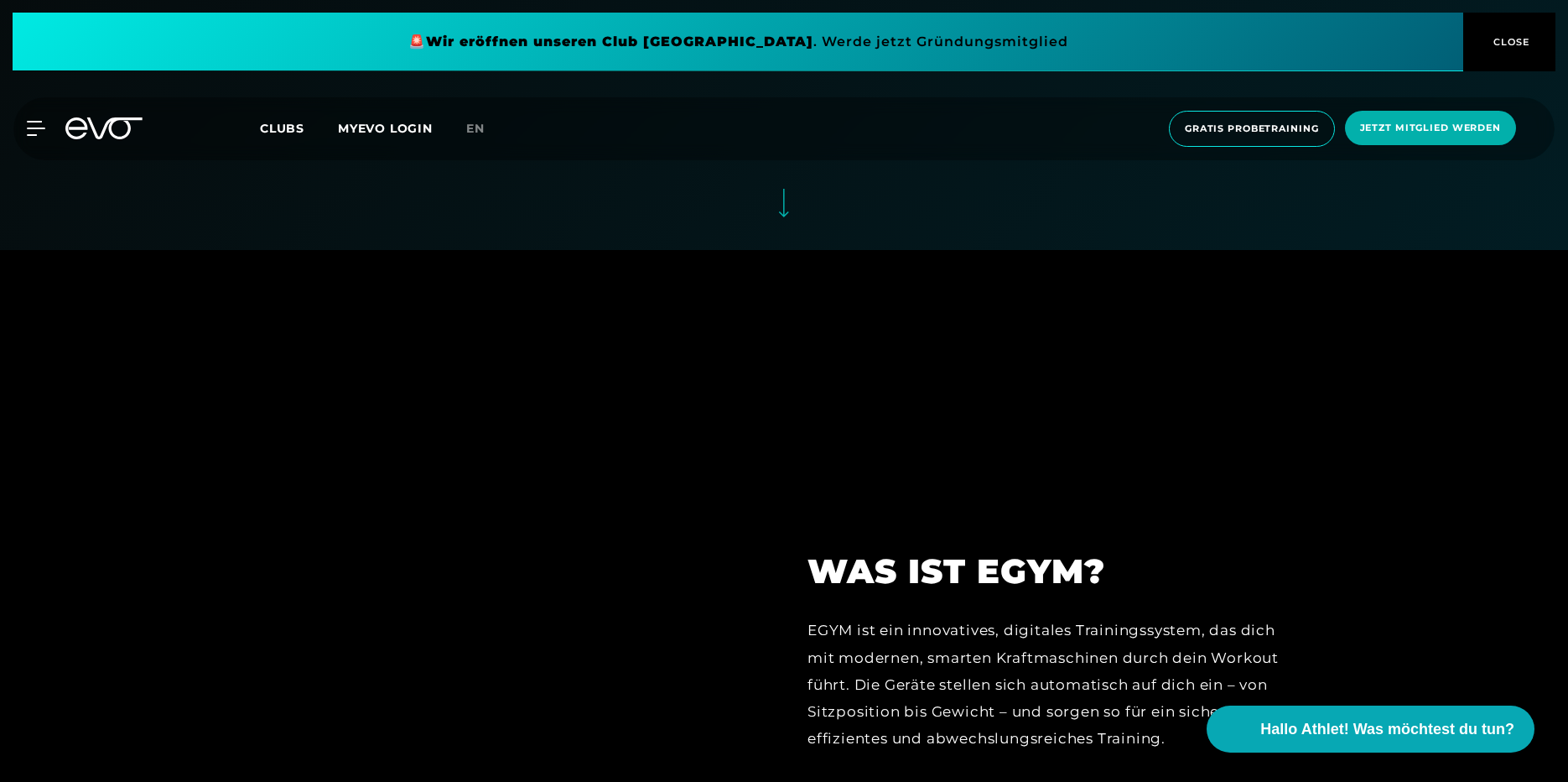
drag, startPoint x: 564, startPoint y: 382, endPoint x: 564, endPoint y: 458, distance: 76.0
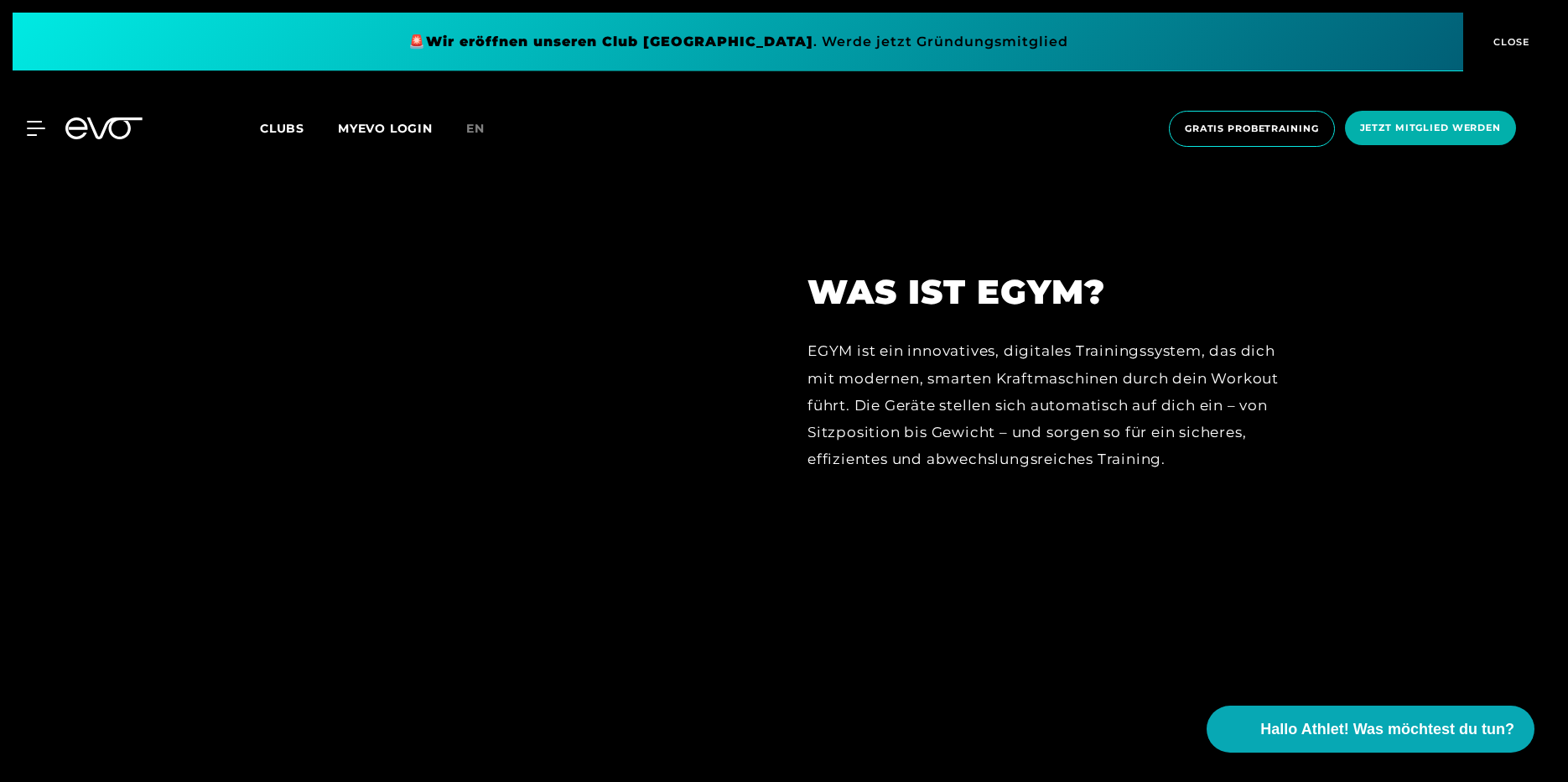
drag, startPoint x: 537, startPoint y: 366, endPoint x: 538, endPoint y: 440, distance: 74.0
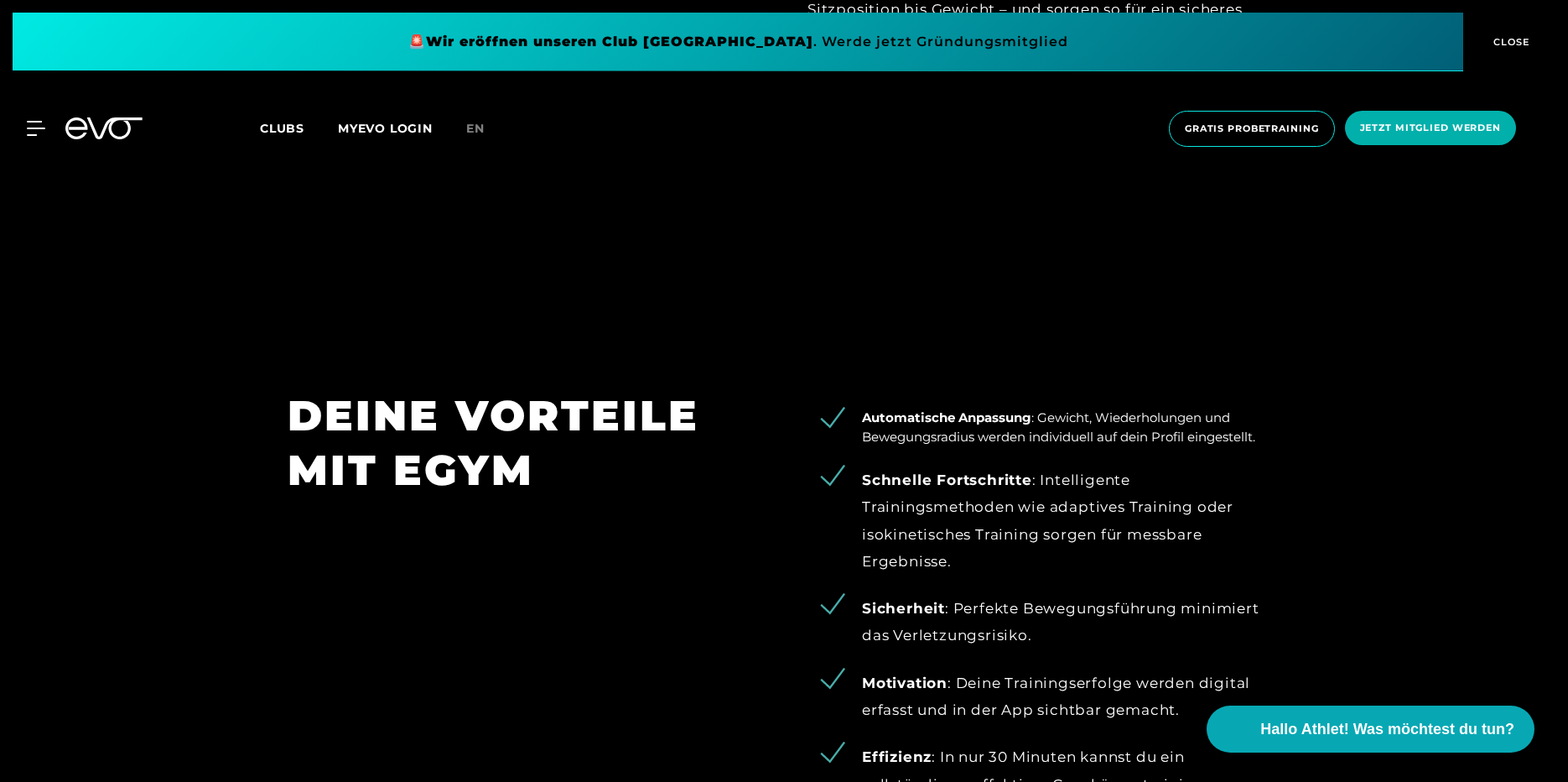
drag, startPoint x: 571, startPoint y: 275, endPoint x: 576, endPoint y: 349, distance: 74.2
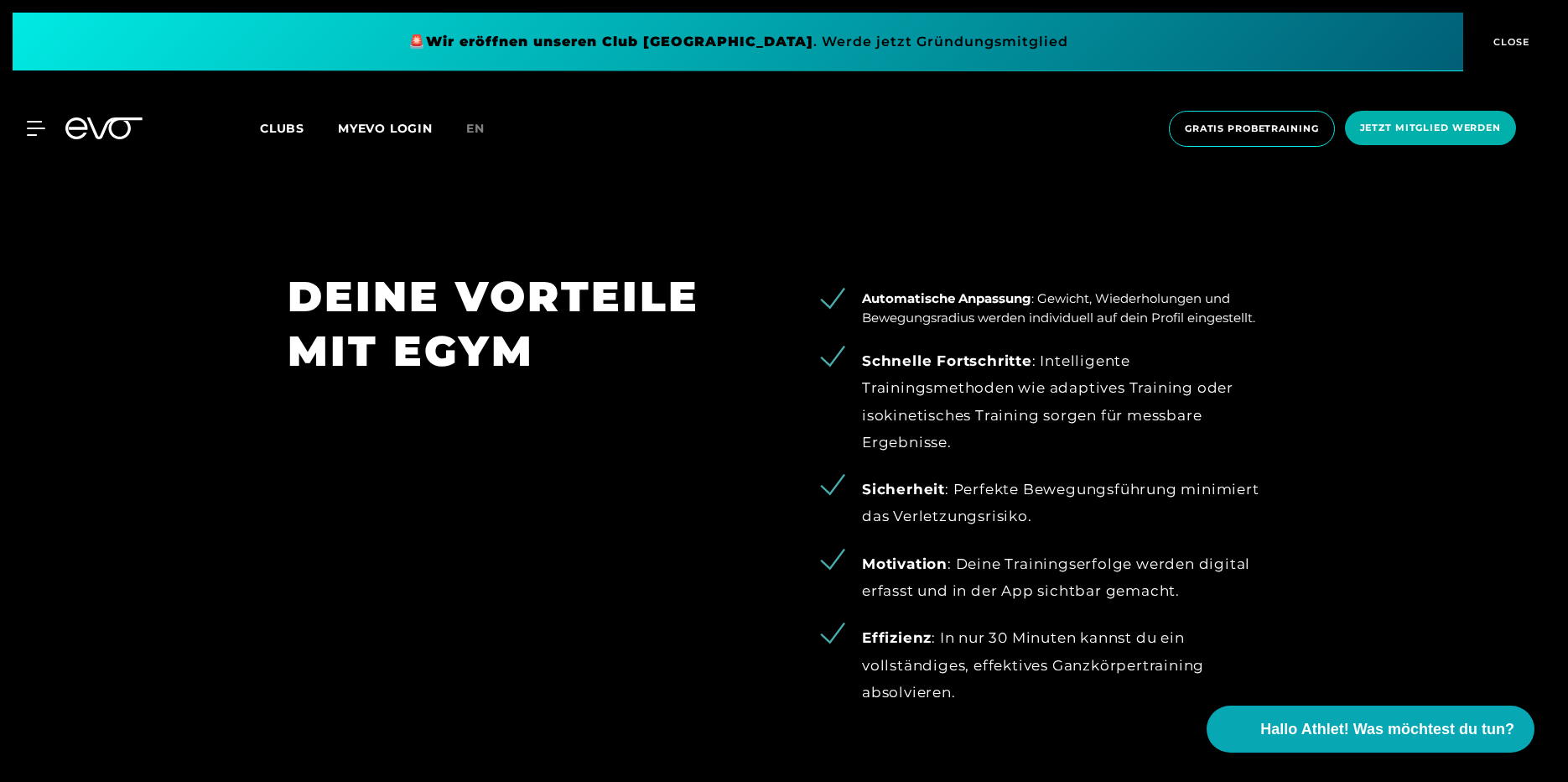
drag, startPoint x: 577, startPoint y: 316, endPoint x: 582, endPoint y: 358, distance: 42.3
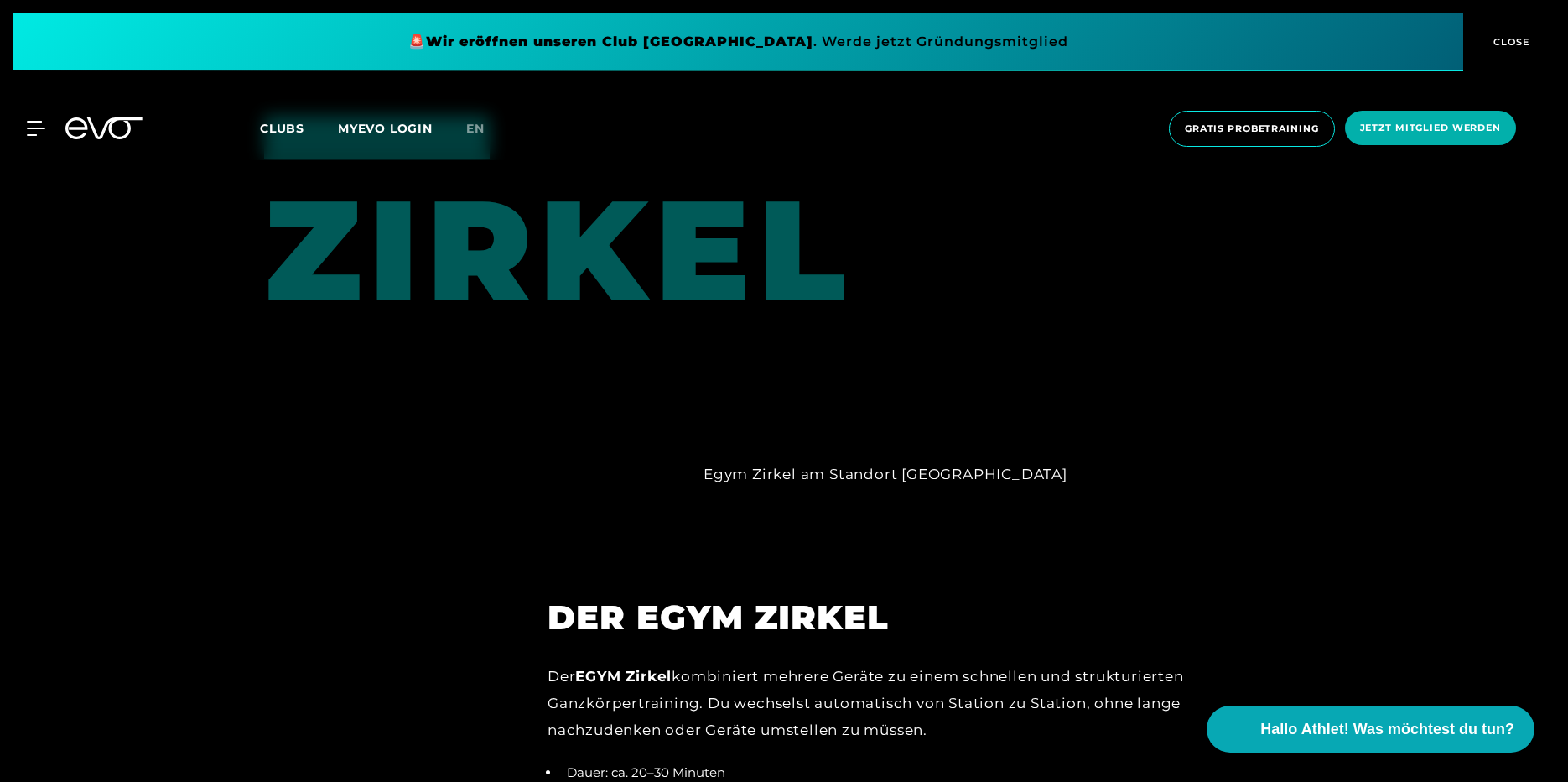
drag, startPoint x: 636, startPoint y: 312, endPoint x: 652, endPoint y: 393, distance: 82.6
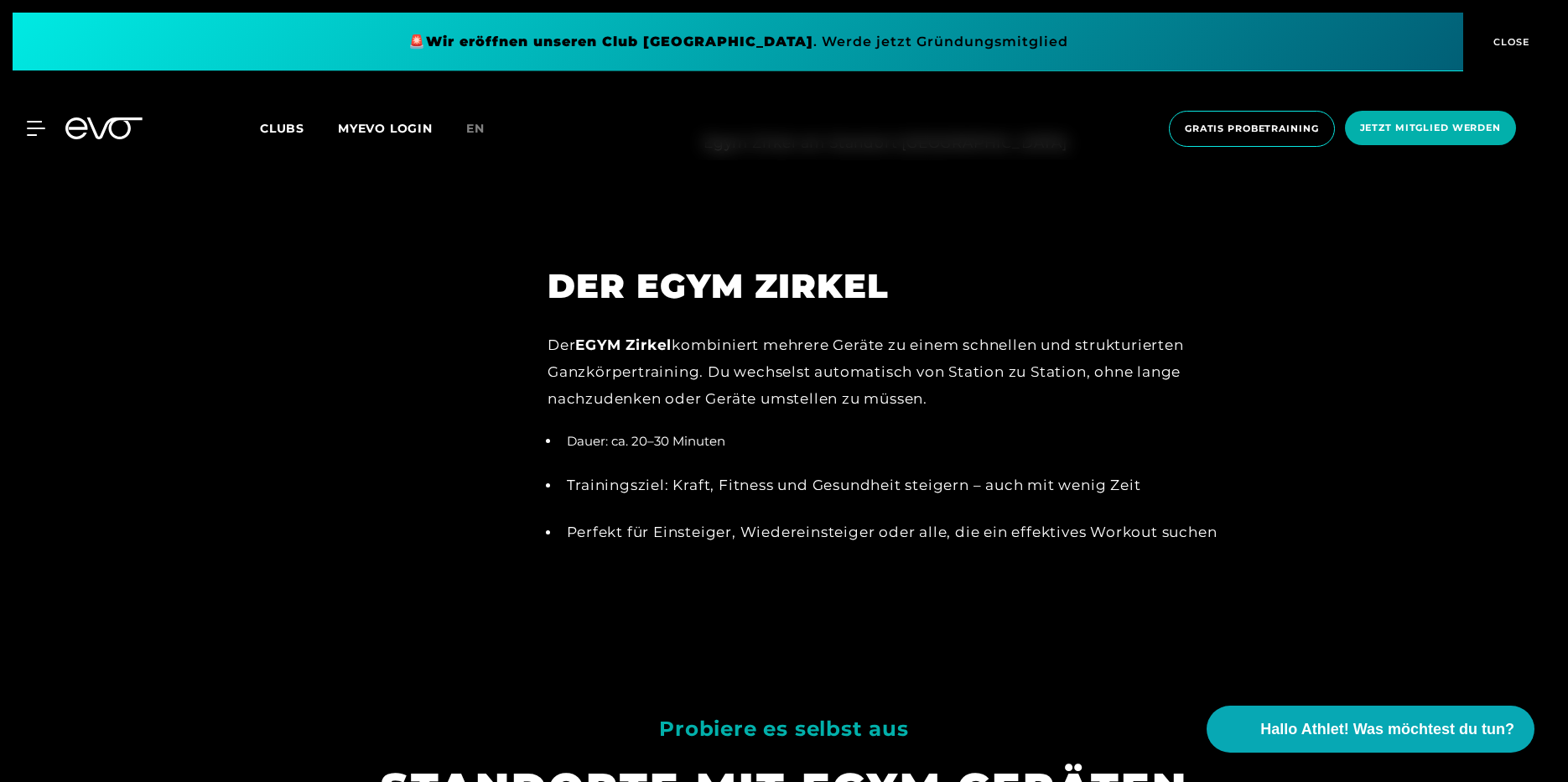
drag, startPoint x: 652, startPoint y: 366, endPoint x: 651, endPoint y: 406, distance: 40.0
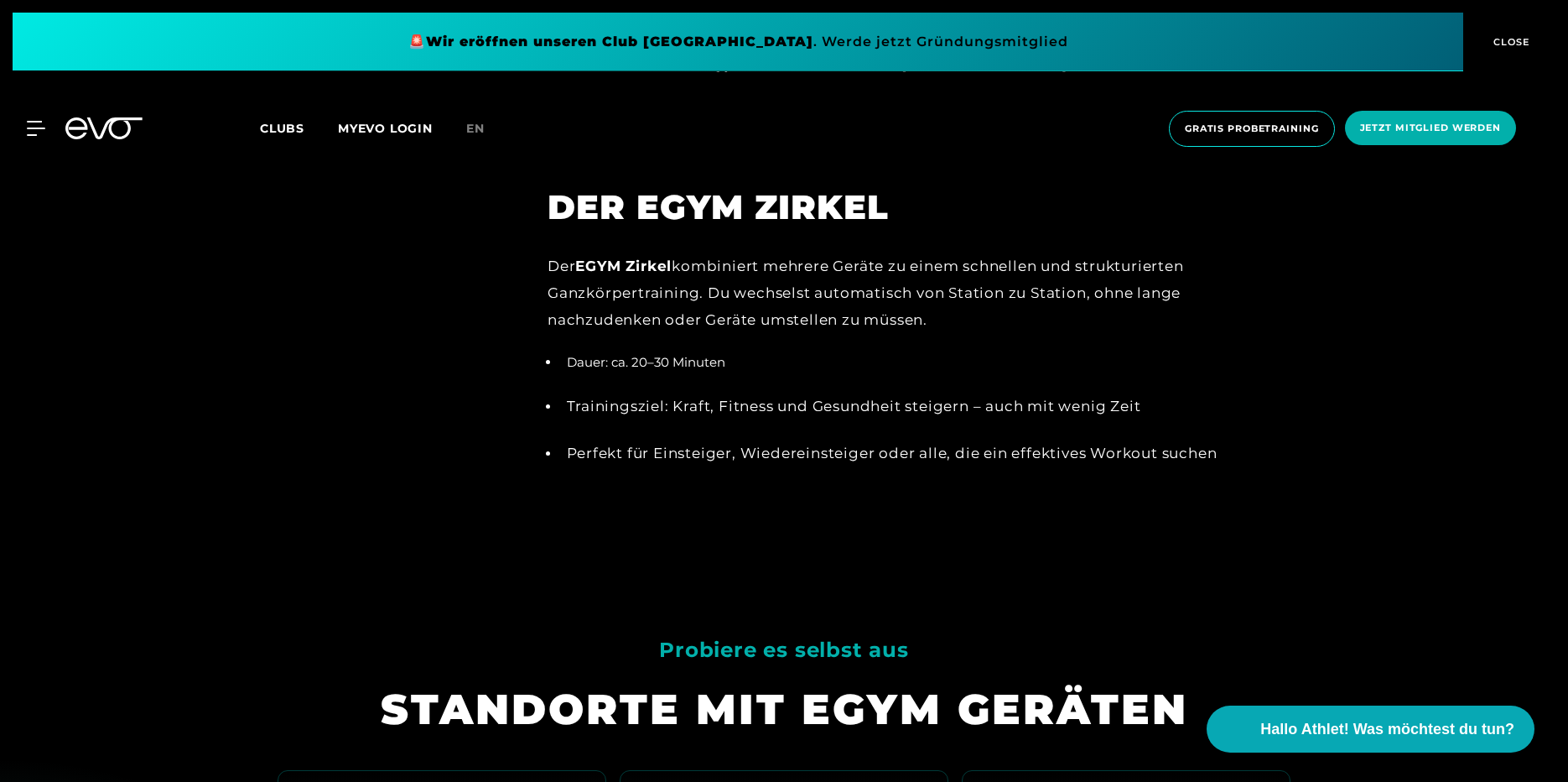
drag, startPoint x: 627, startPoint y: 313, endPoint x: 629, endPoint y: 343, distance: 30.1
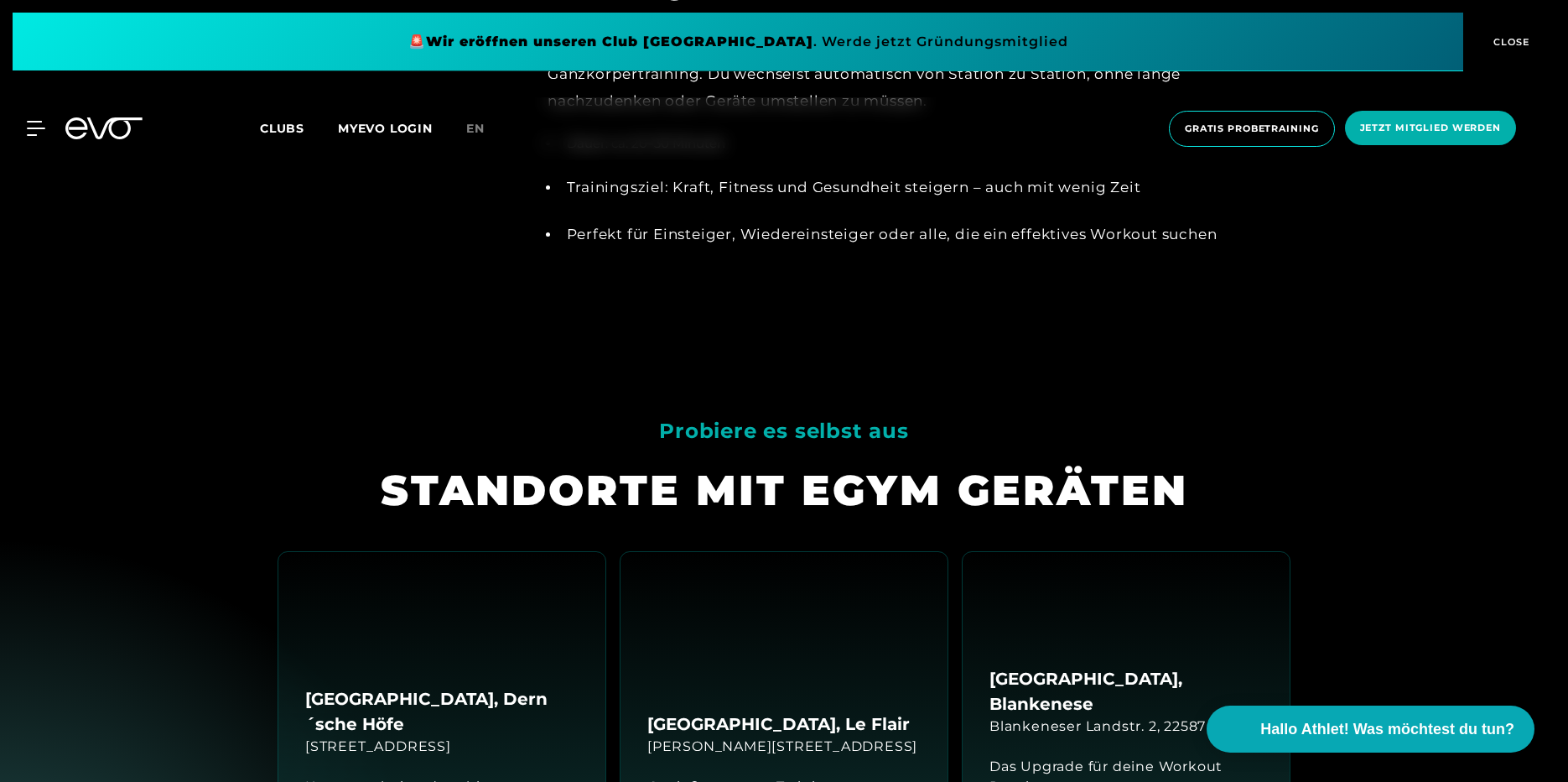
drag, startPoint x: 535, startPoint y: 268, endPoint x: 542, endPoint y: 332, distance: 64.4
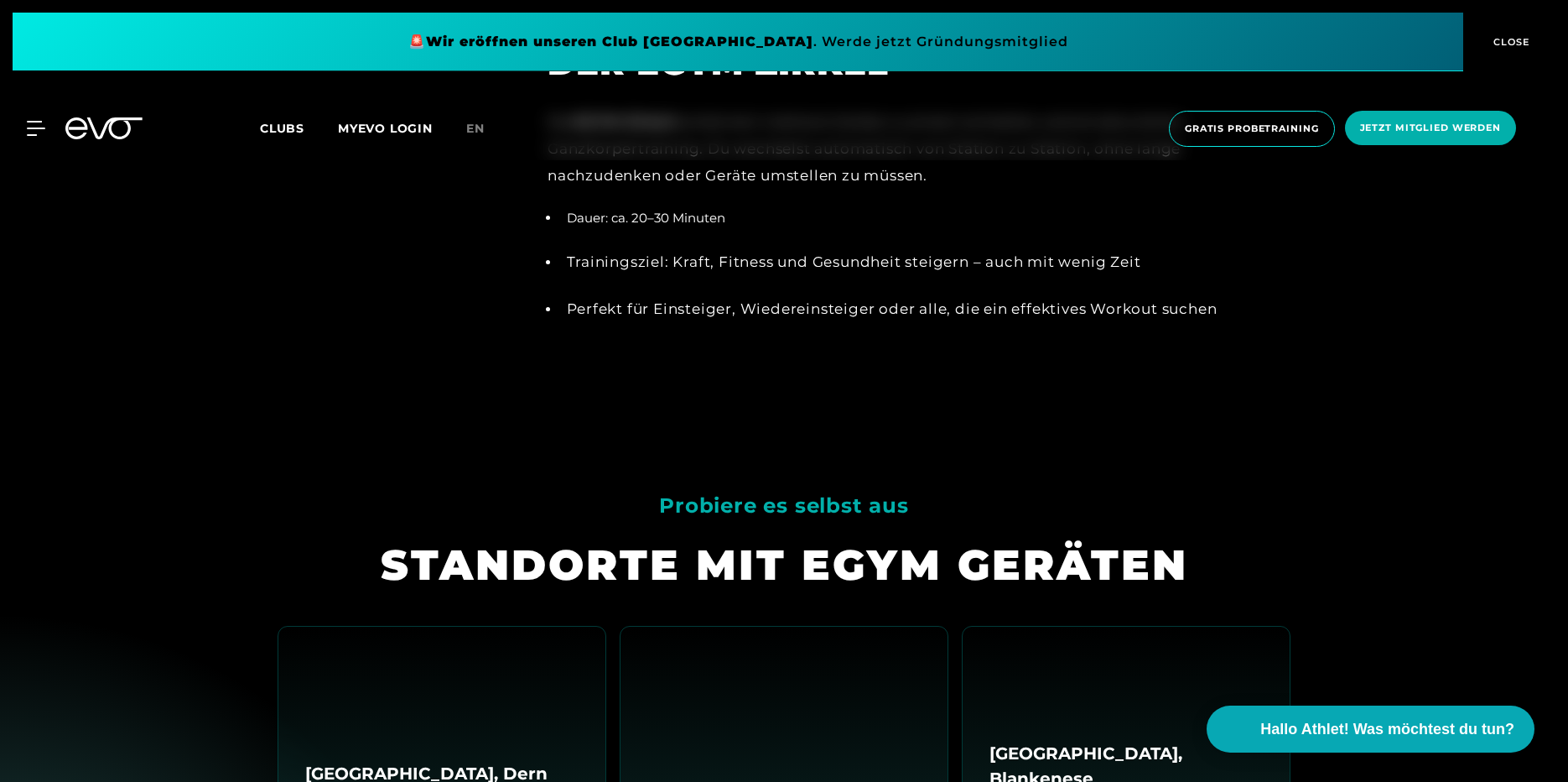
drag, startPoint x: 534, startPoint y: 303, endPoint x: 526, endPoint y: 245, distance: 58.5
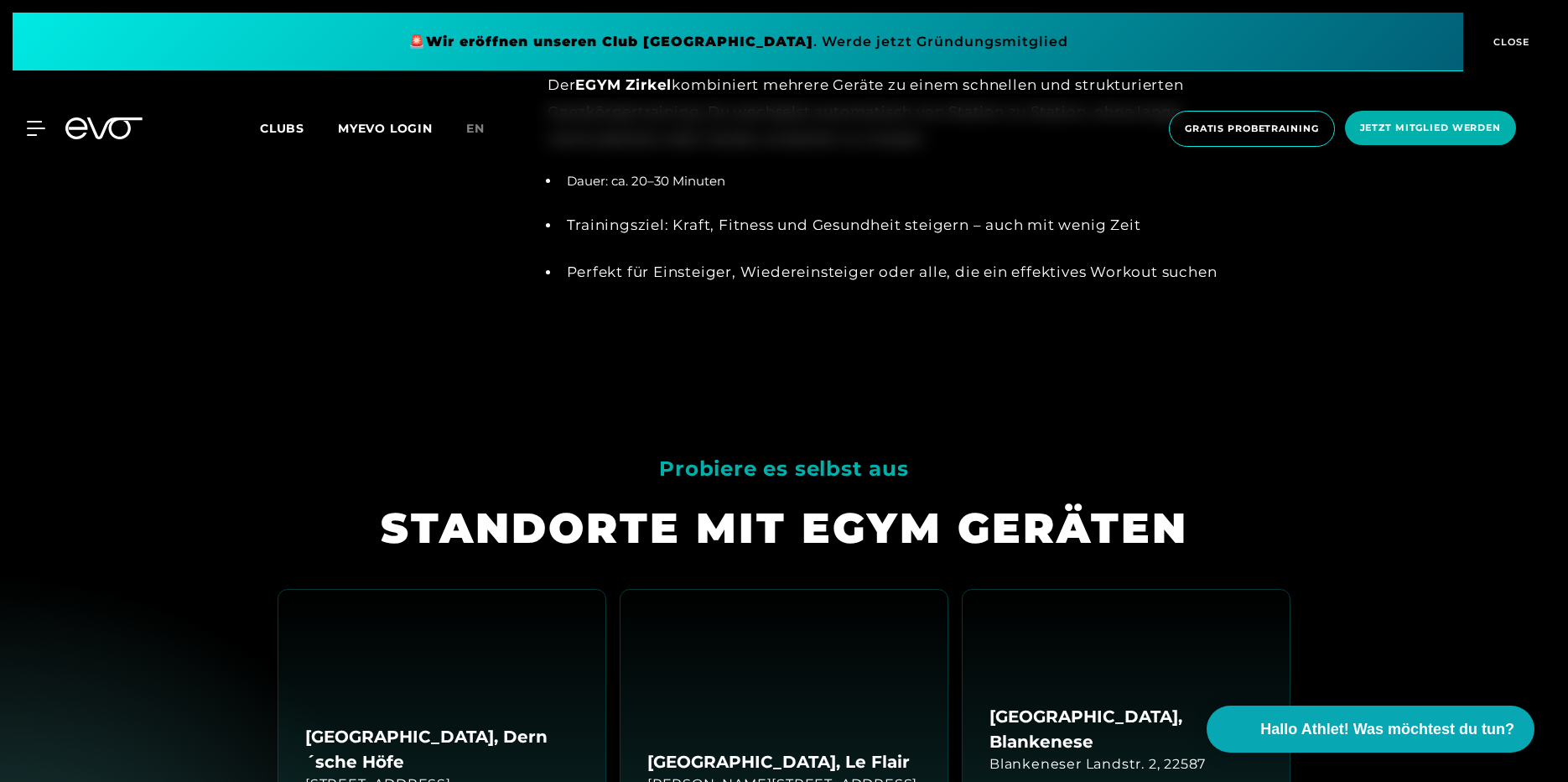
scroll to position [2701, 0]
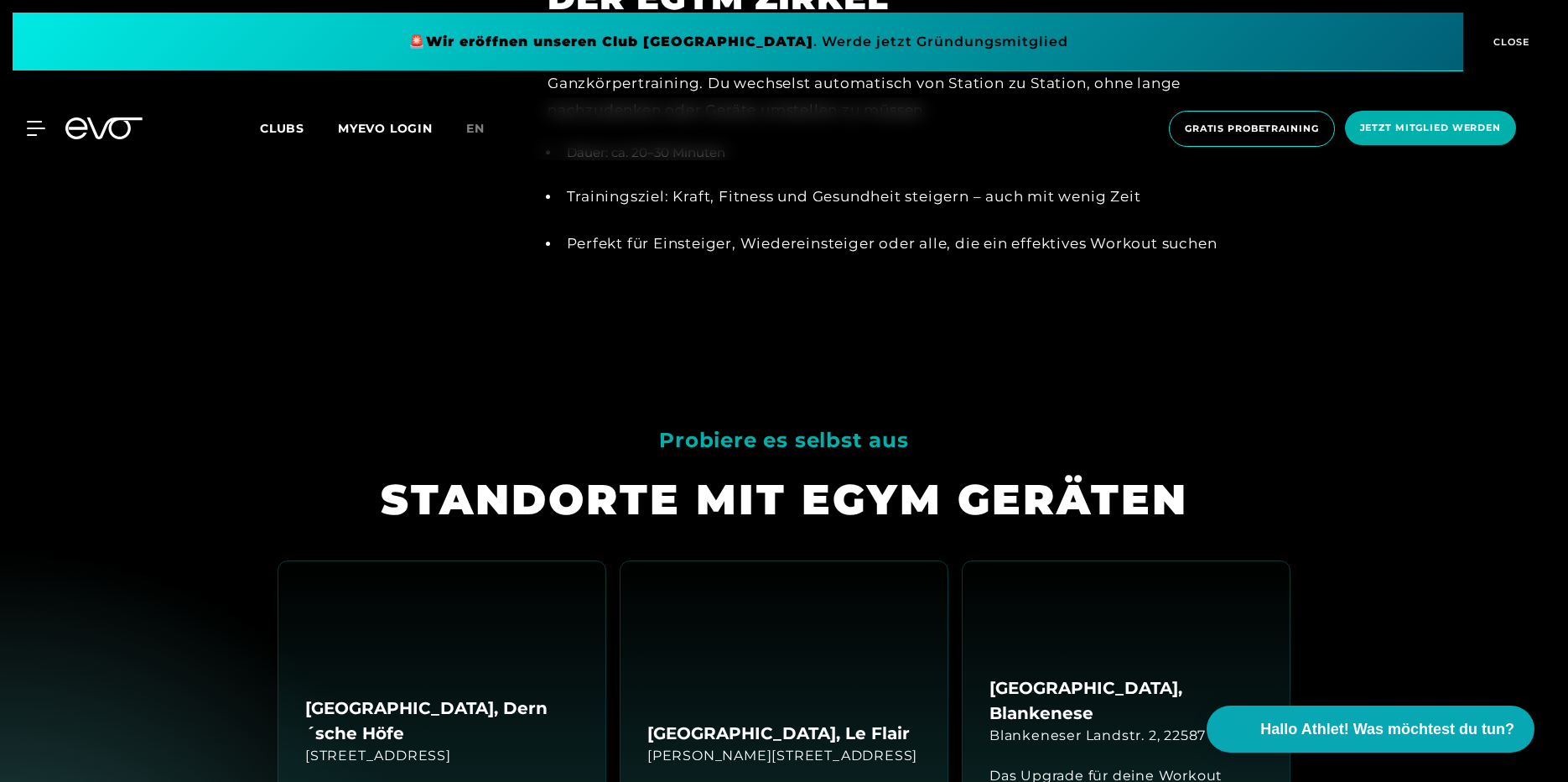
drag, startPoint x: 586, startPoint y: 258, endPoint x: 592, endPoint y: 305, distance: 47.4
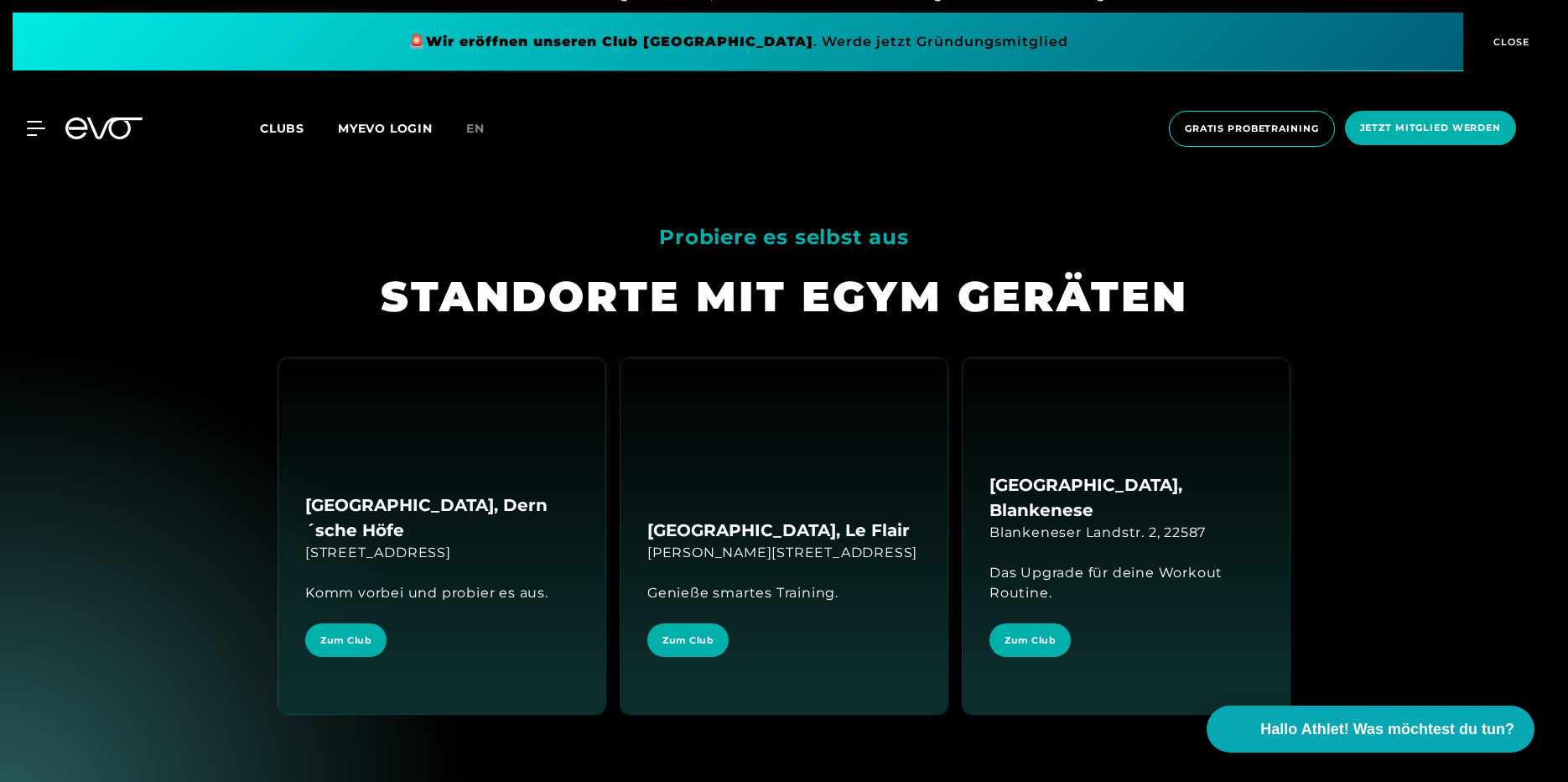
drag, startPoint x: 599, startPoint y: 276, endPoint x: 608, endPoint y: 326, distance: 50.8
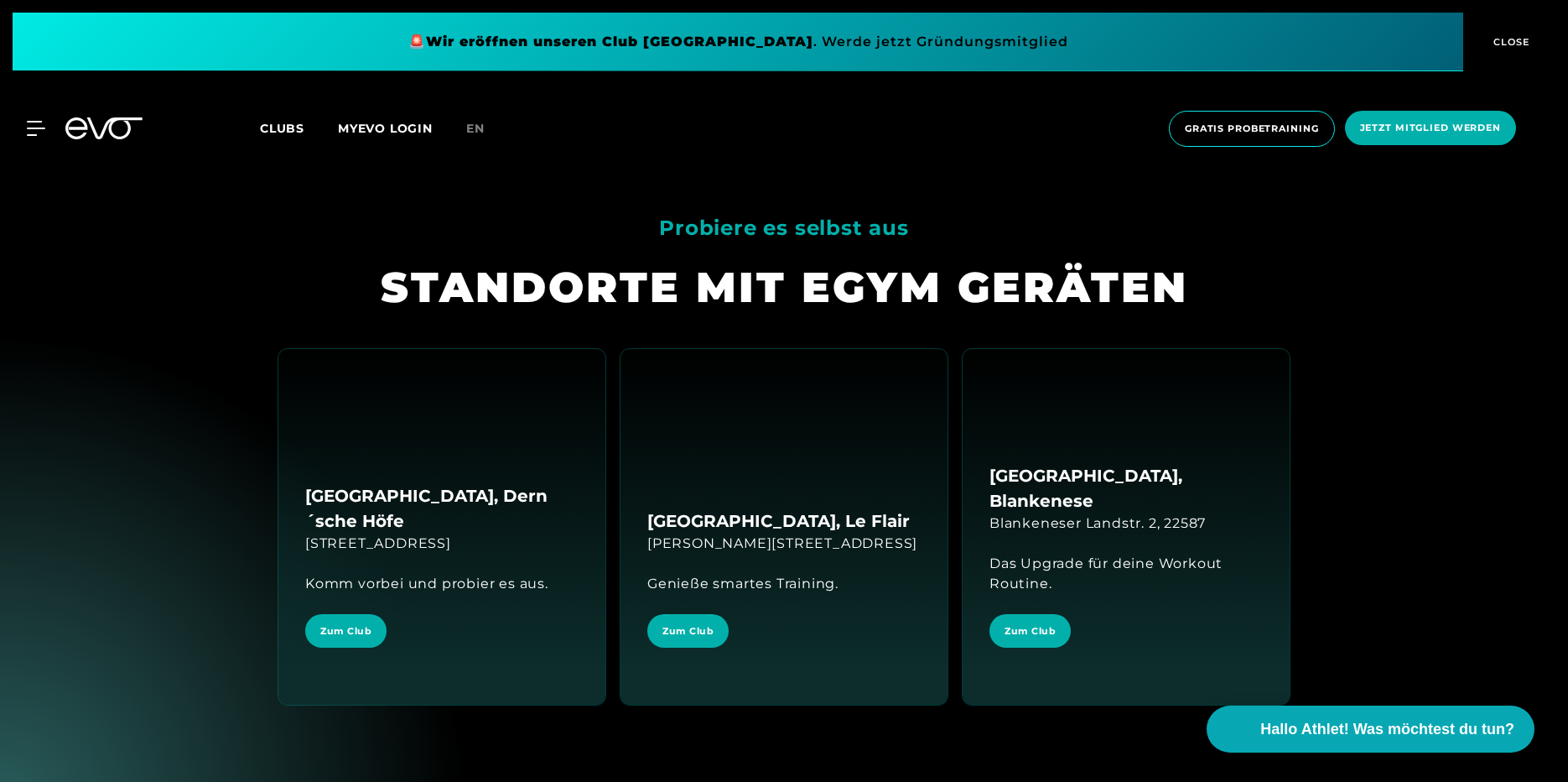
drag, startPoint x: 623, startPoint y: 259, endPoint x: 626, endPoint y: 273, distance: 14.3
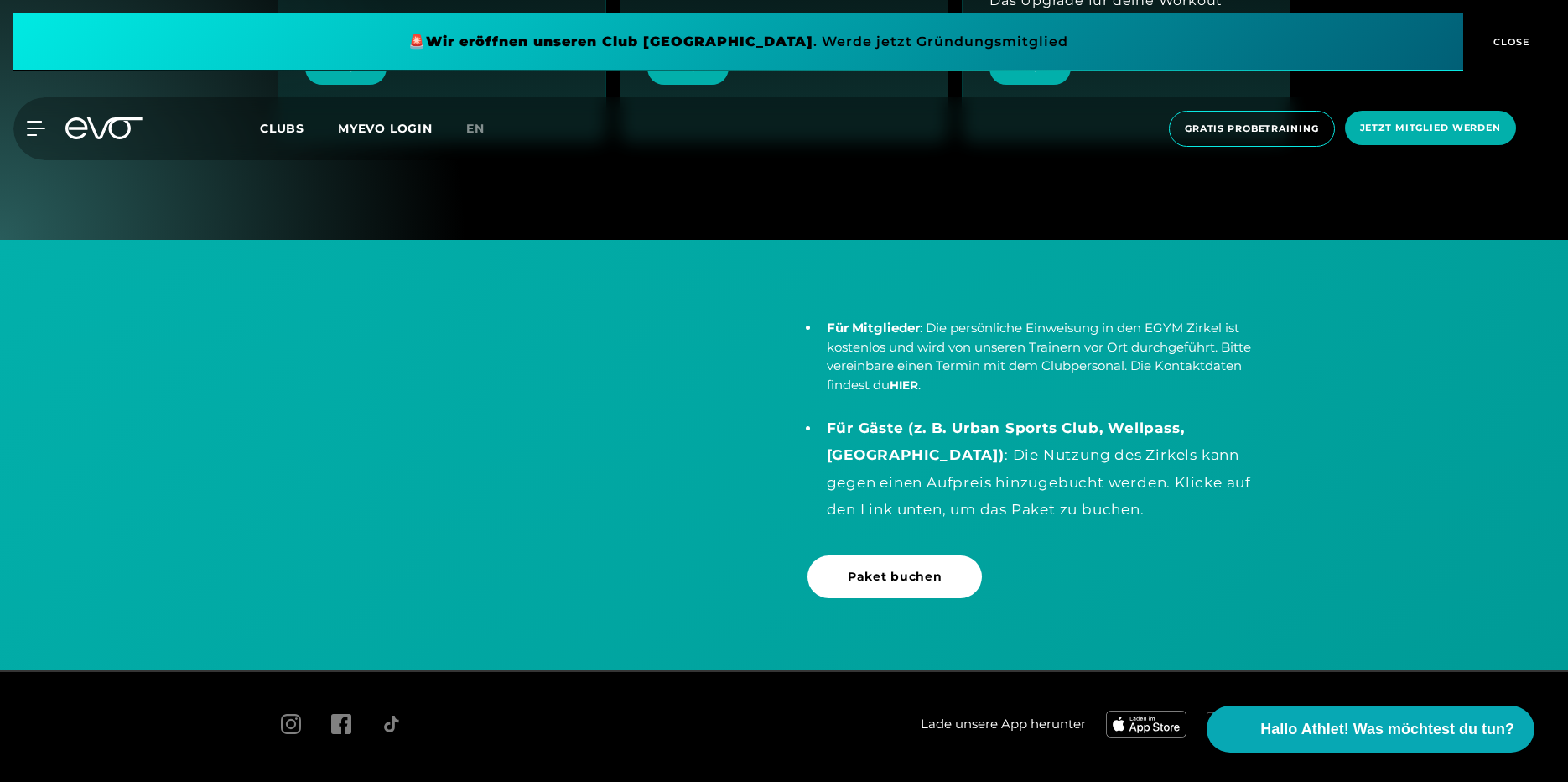
scroll to position [3544, 0]
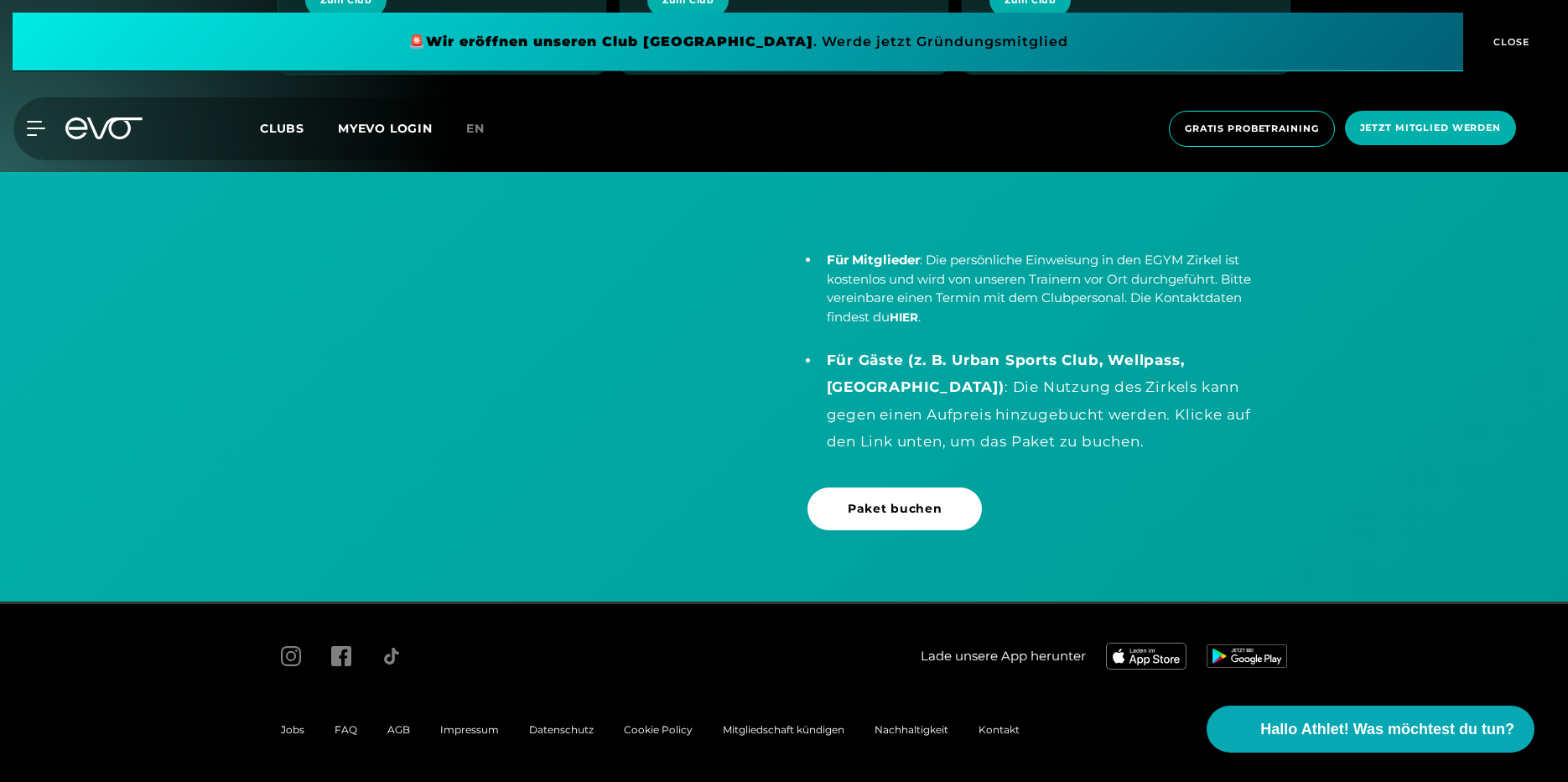
drag, startPoint x: 622, startPoint y: 318, endPoint x: 614, endPoint y: 394, distance: 76.4
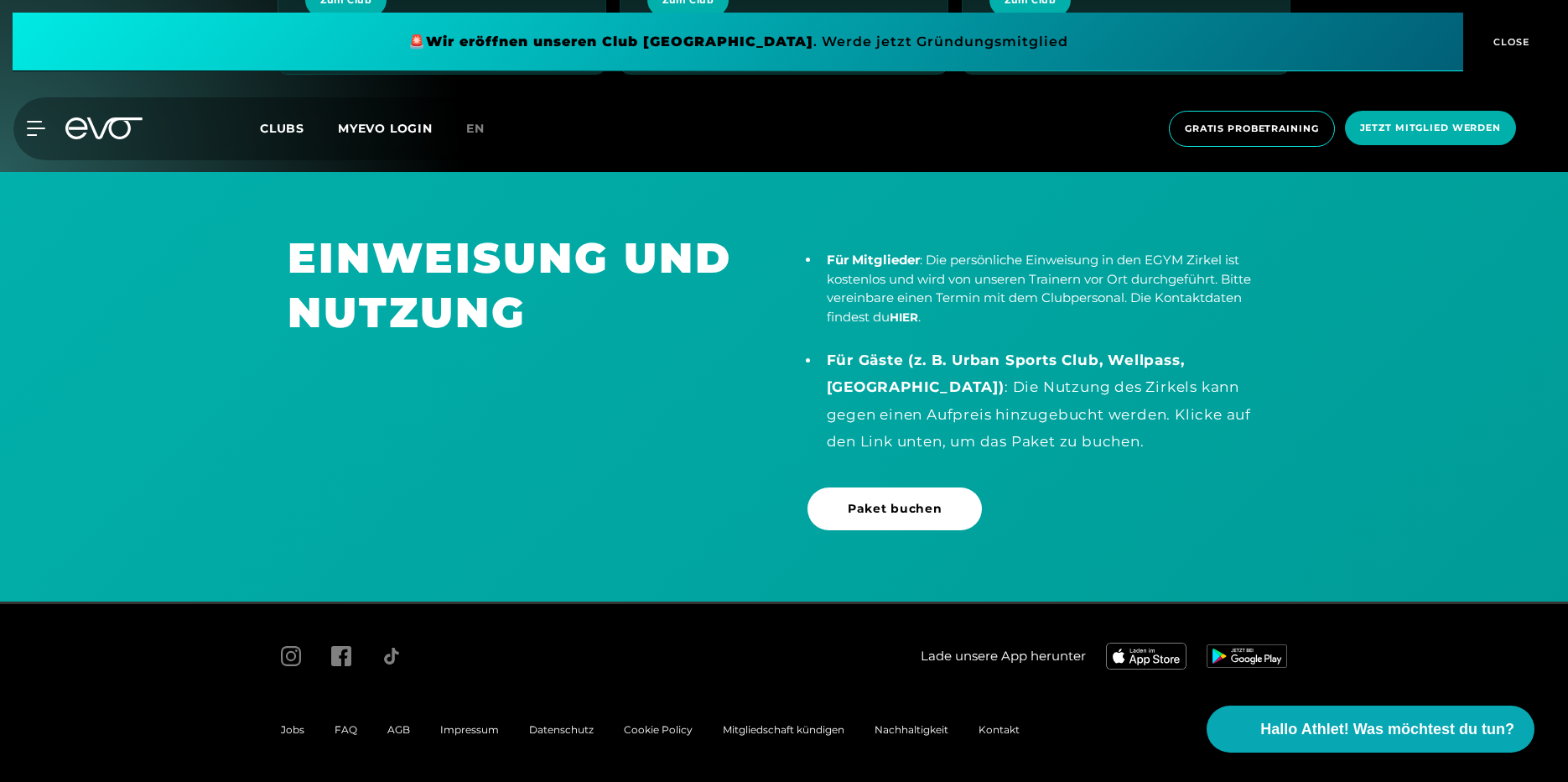
drag, startPoint x: 615, startPoint y: 363, endPoint x: 616, endPoint y: 378, distance: 15.0
drag, startPoint x: 615, startPoint y: 294, endPoint x: 608, endPoint y: 391, distance: 97.3
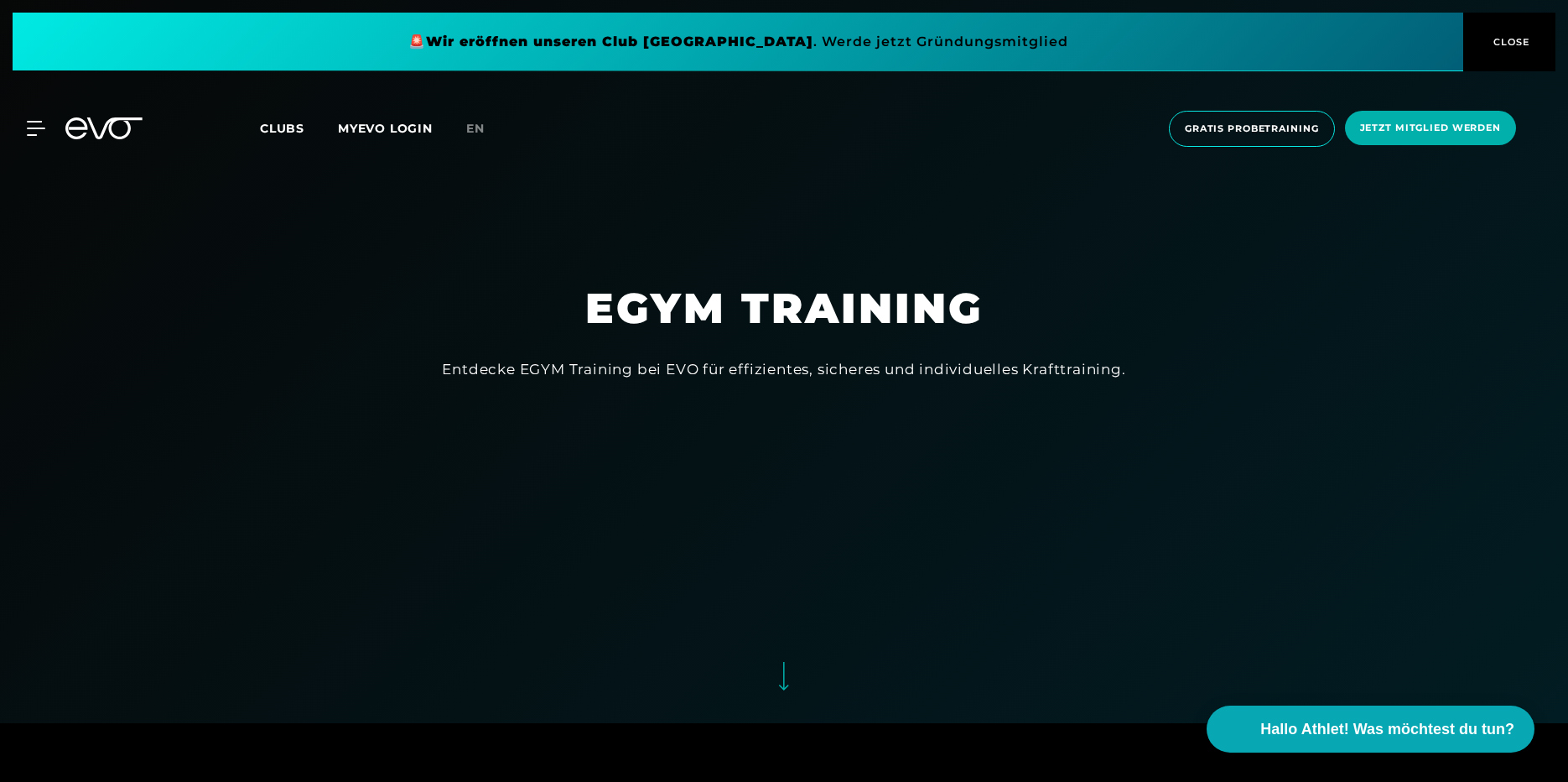
scroll to position [0, 0]
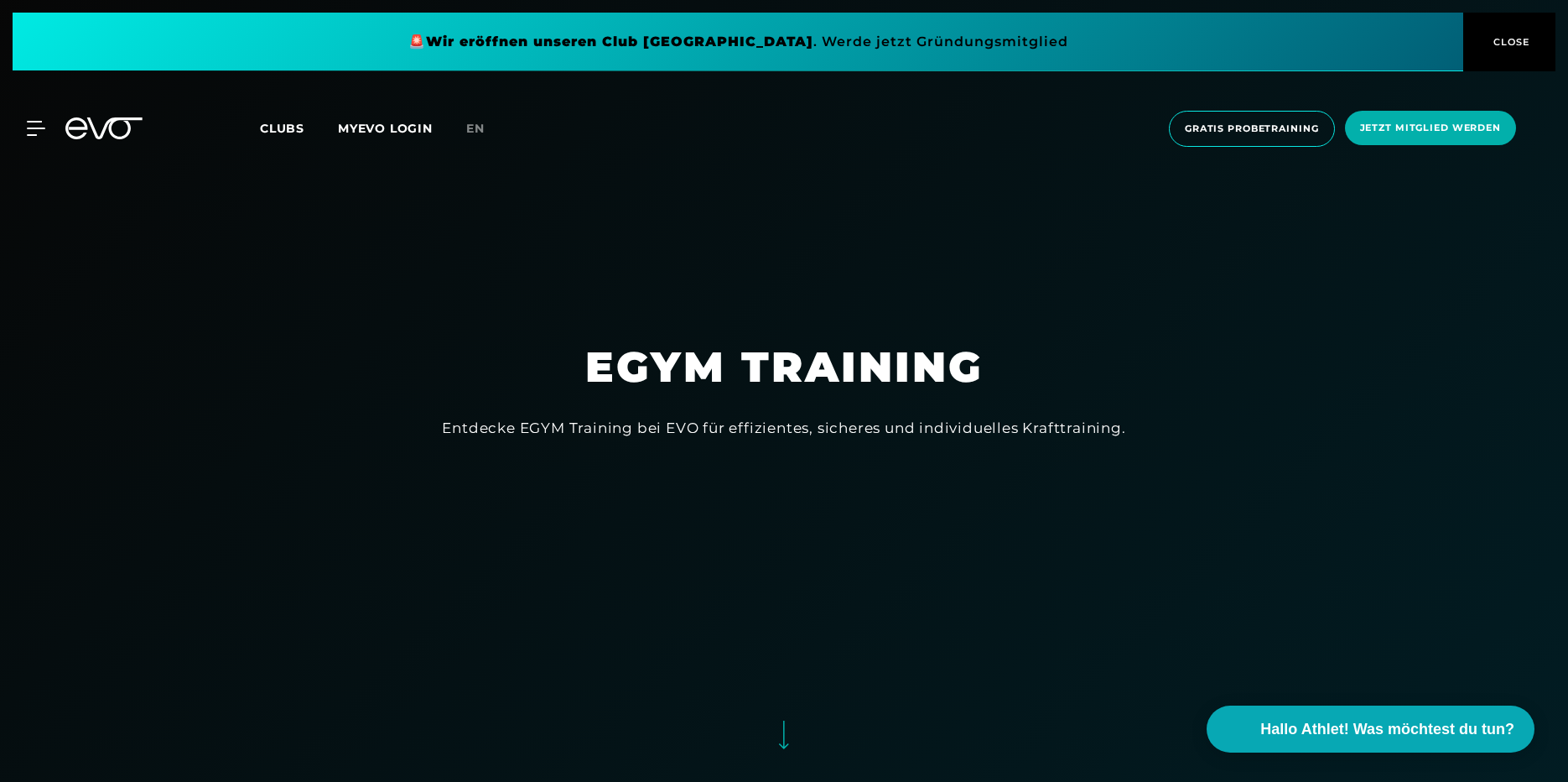
drag, startPoint x: 608, startPoint y: 391, endPoint x: 608, endPoint y: 312, distance: 79.0
